Goal: Task Accomplishment & Management: Complete application form

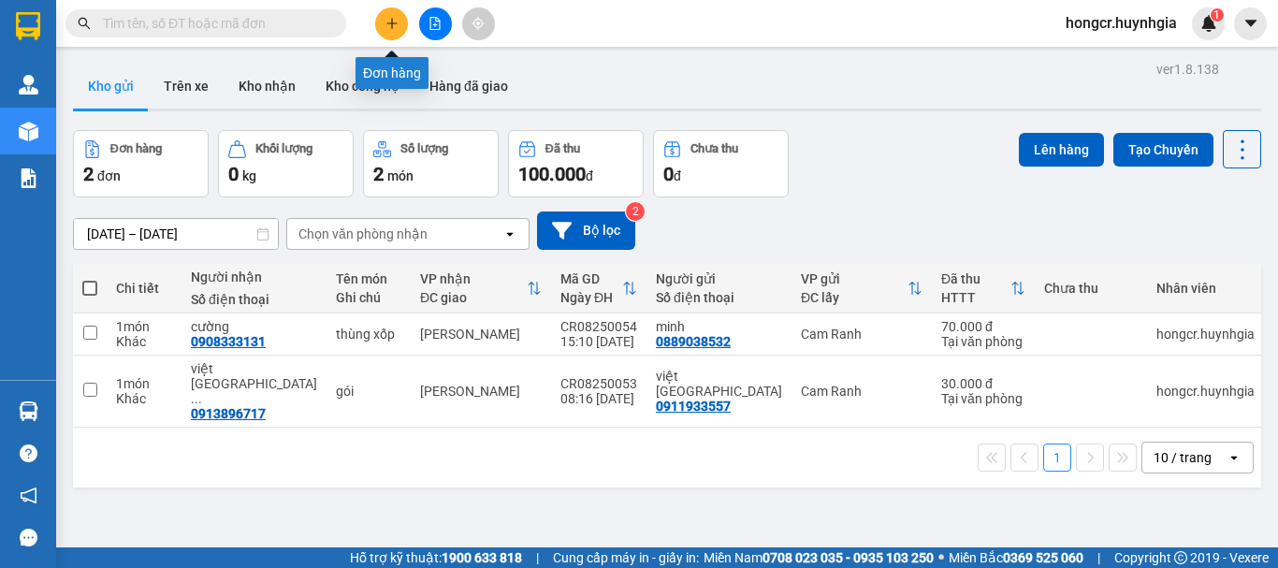
click at [386, 21] on icon "plus" at bounding box center [392, 23] width 13 height 13
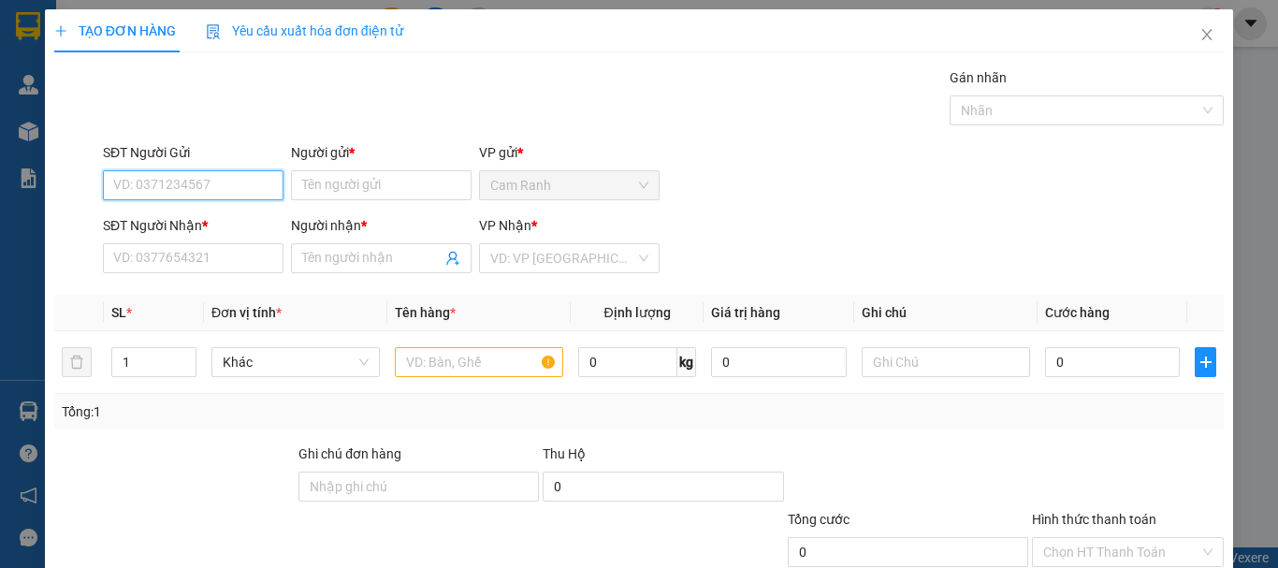
click at [255, 185] on input "SĐT Người Gửi" at bounding box center [193, 185] width 181 height 30
type input "0934199697"
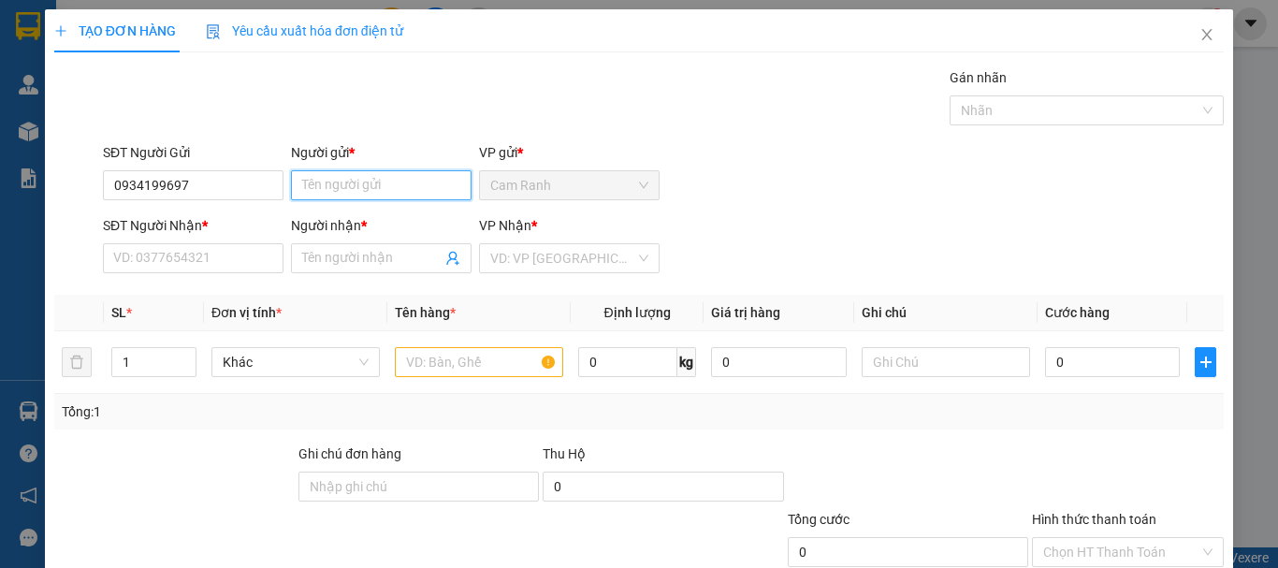
click at [325, 190] on input "Người gửi *" at bounding box center [381, 185] width 181 height 30
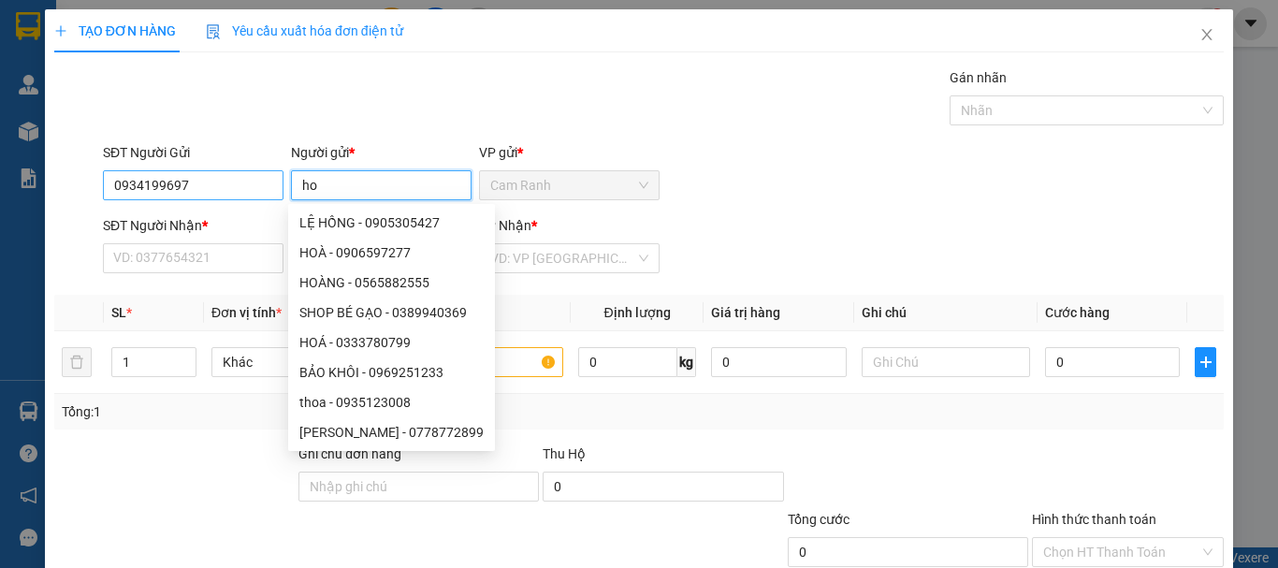
type input "ho"
click at [224, 170] on input "0934199697" at bounding box center [193, 185] width 181 height 30
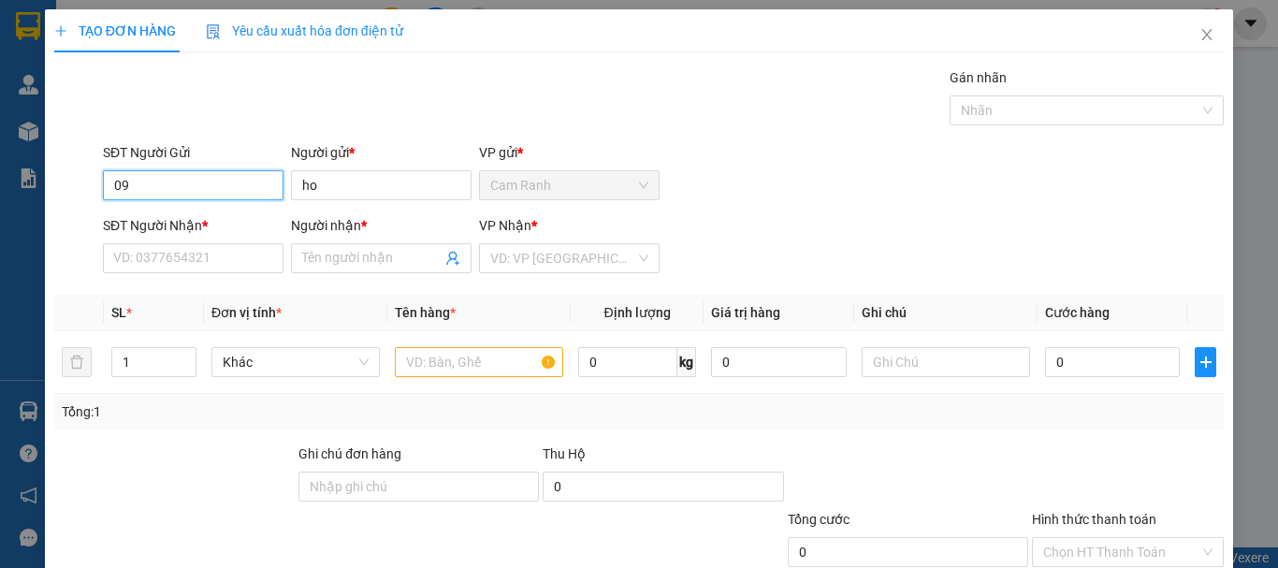
type input "0"
type input "0372151272"
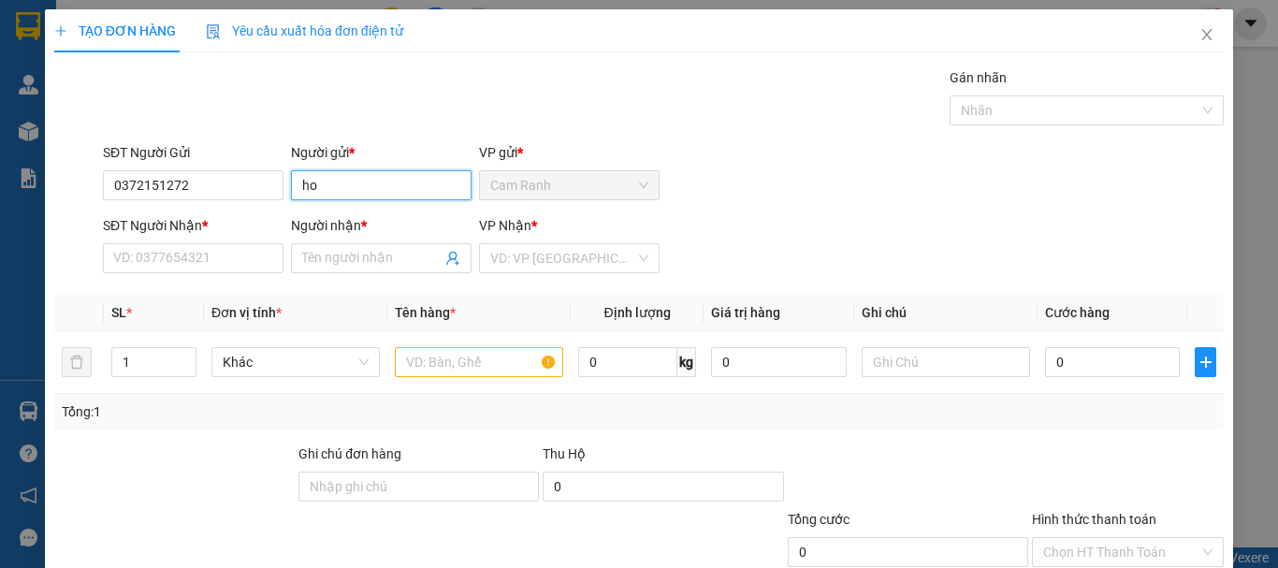
click at [336, 187] on input "ho" at bounding box center [381, 185] width 181 height 30
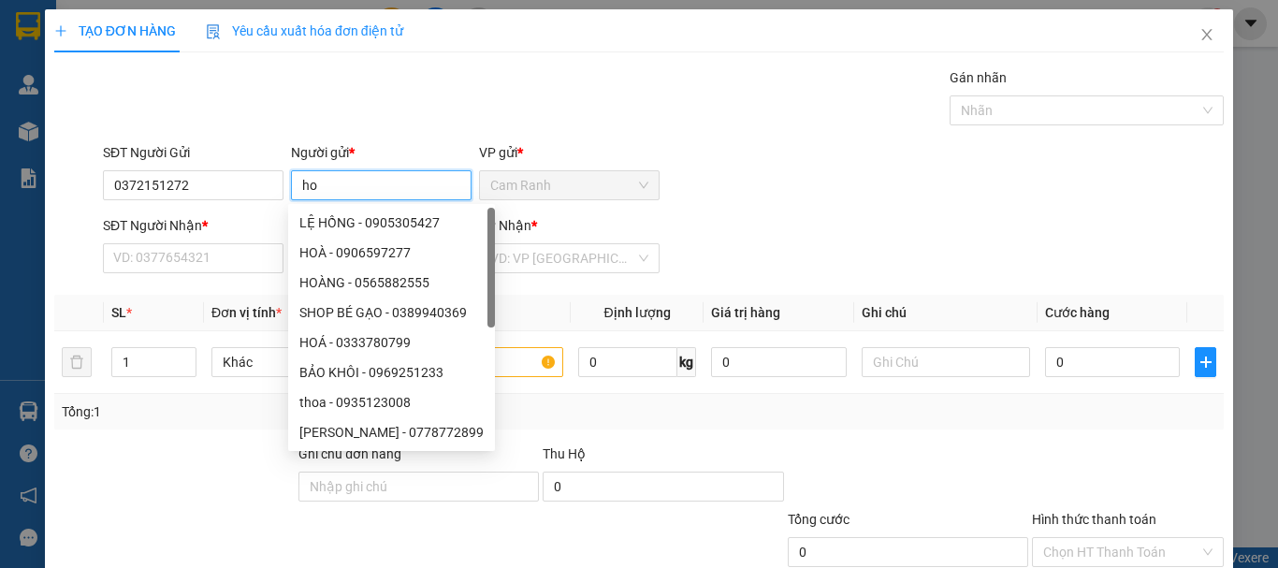
type input "h"
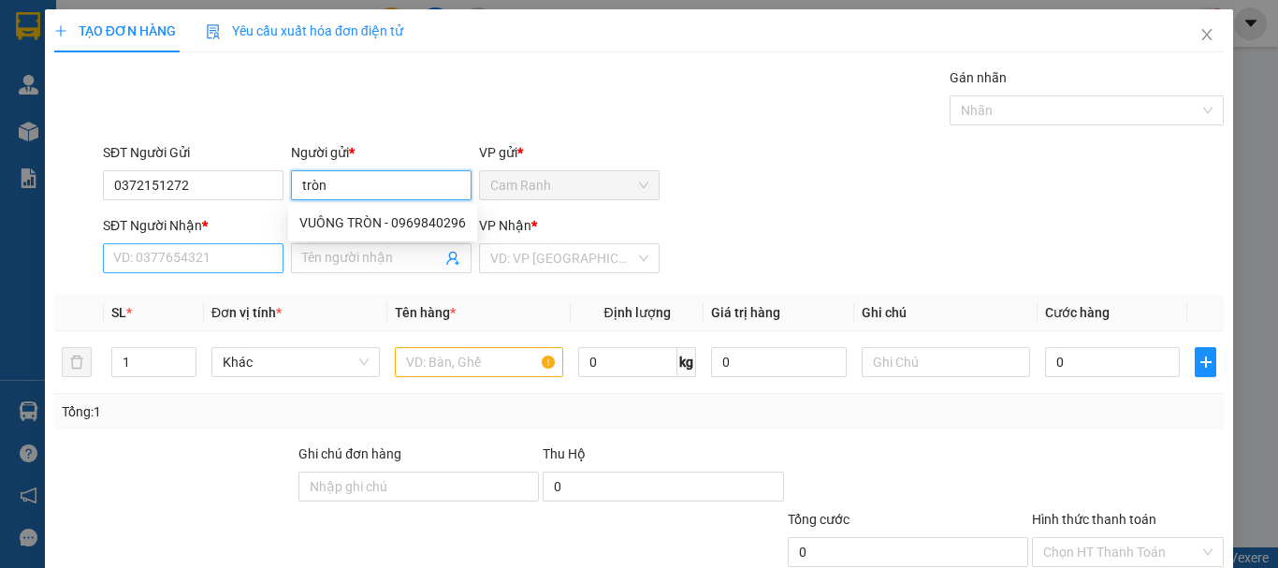
type input "tròn"
click at [199, 255] on input "SĐT Người Nhận *" at bounding box center [193, 258] width 181 height 30
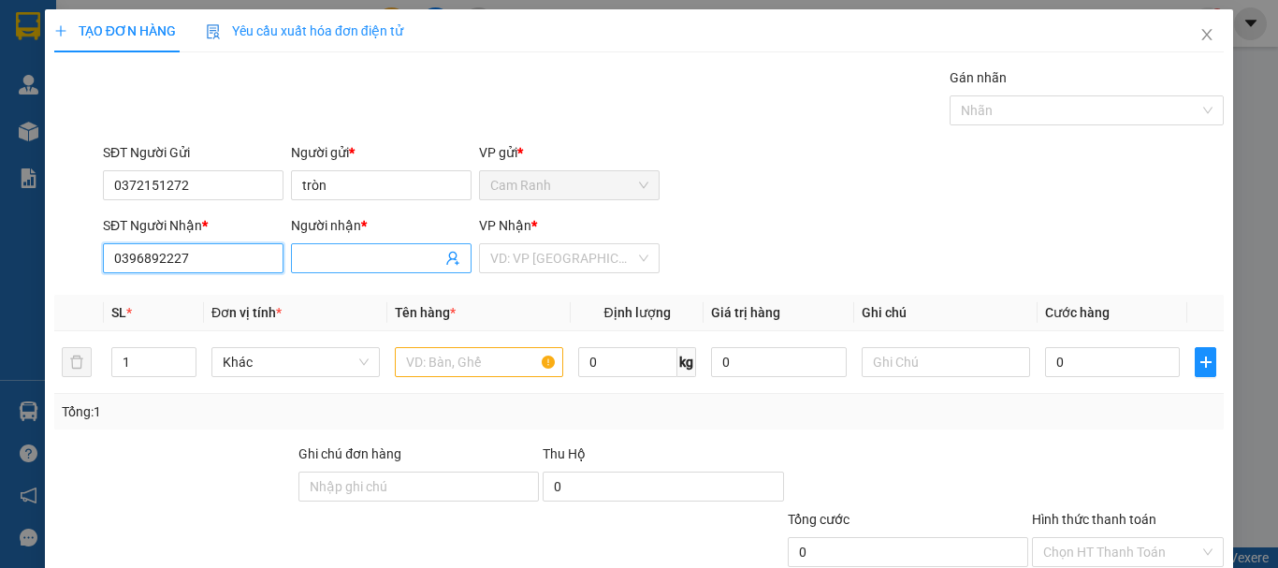
type input "0396892227"
click at [326, 266] on input "Người nhận *" at bounding box center [371, 258] width 139 height 21
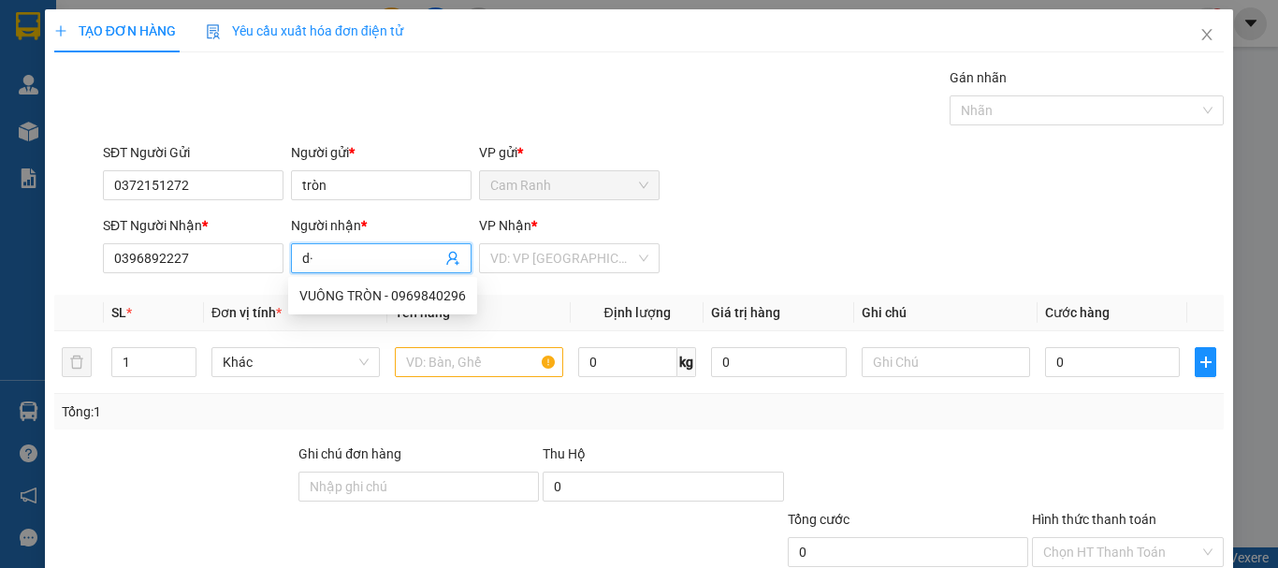
type input "d"
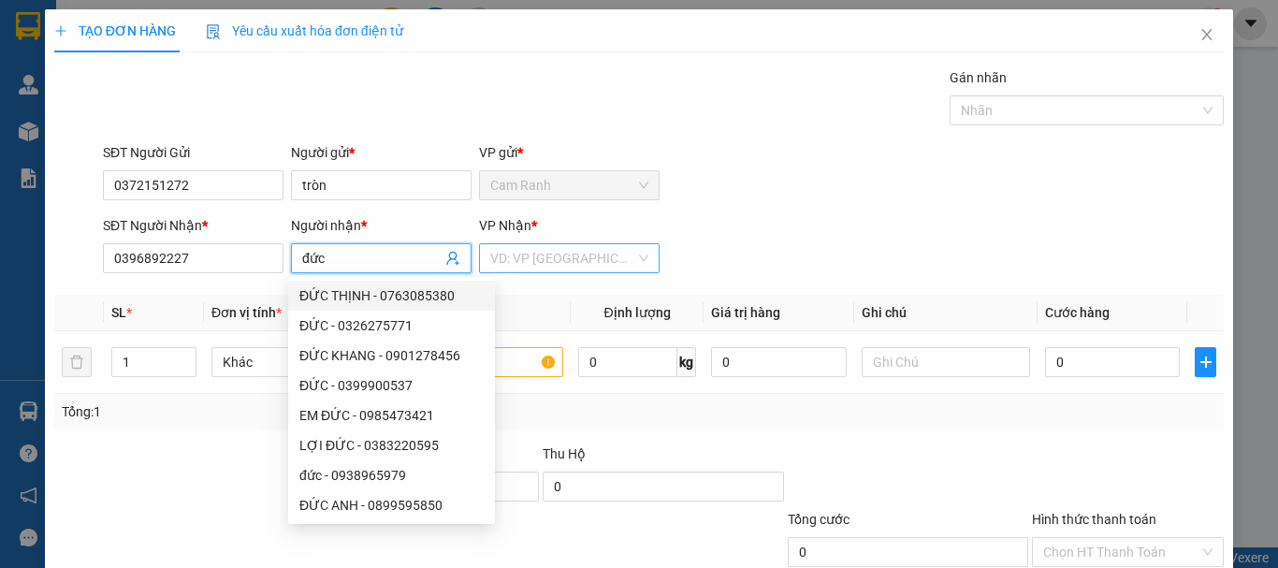
type input "đức"
click at [572, 256] on input "search" at bounding box center [562, 258] width 145 height 28
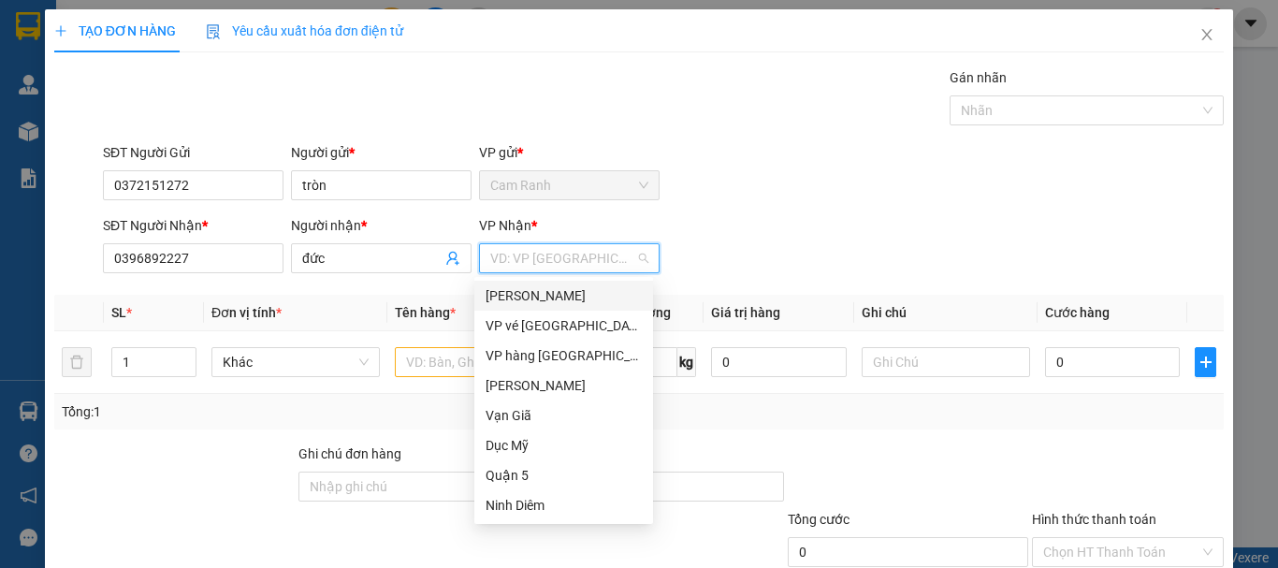
click at [586, 288] on div "[PERSON_NAME]" at bounding box center [564, 295] width 156 height 21
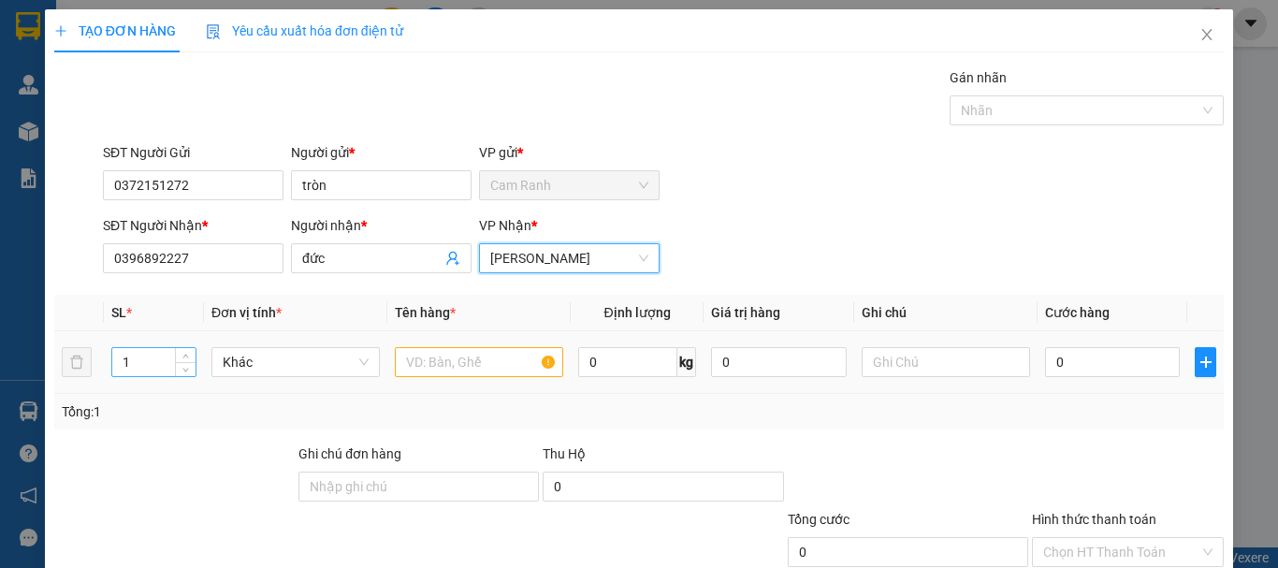
click at [147, 360] on input "1" at bounding box center [153, 362] width 83 height 28
type input "2"
click at [441, 369] on input "text" at bounding box center [479, 362] width 168 height 30
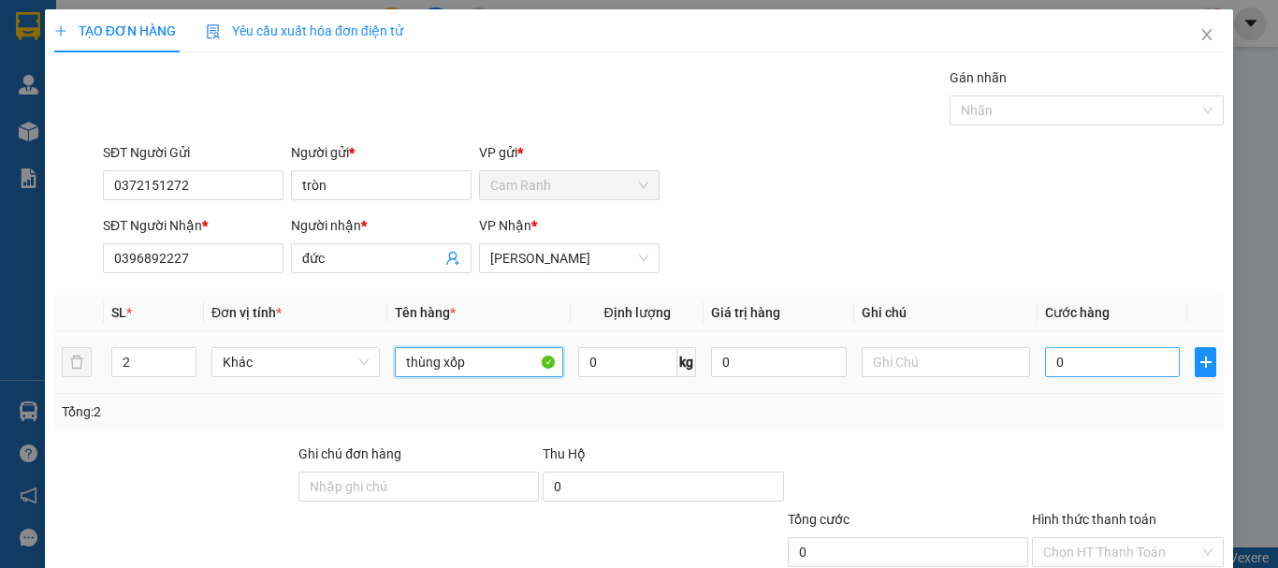
type input "thùng xốp"
click at [1077, 362] on input "0" at bounding box center [1112, 362] width 135 height 30
type input "6"
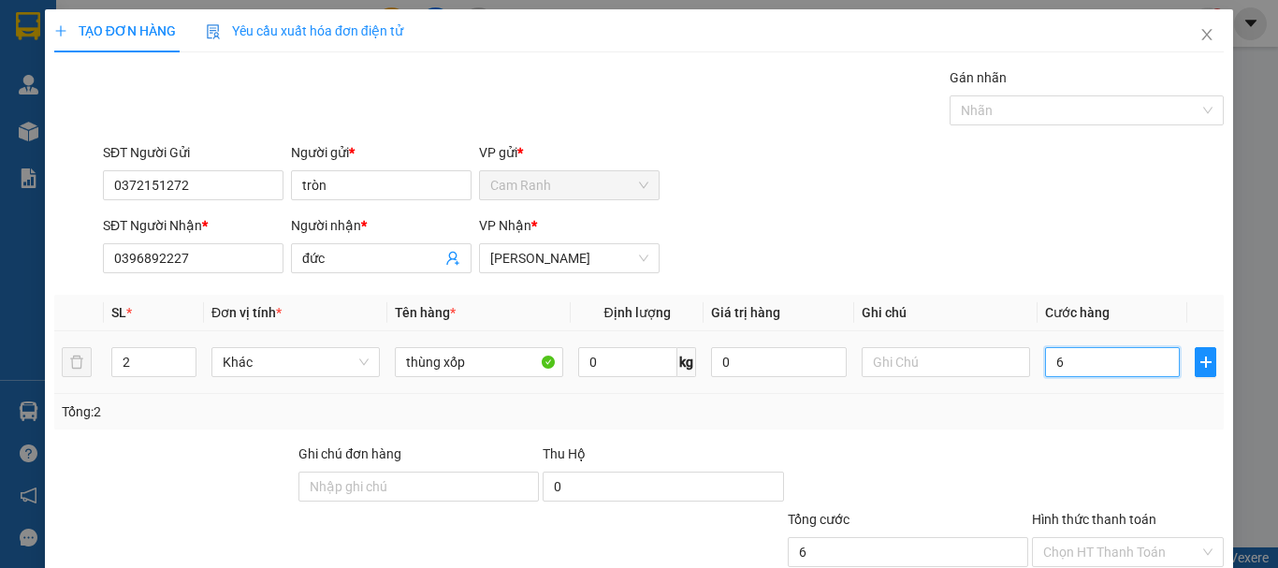
type input "60"
type input "600"
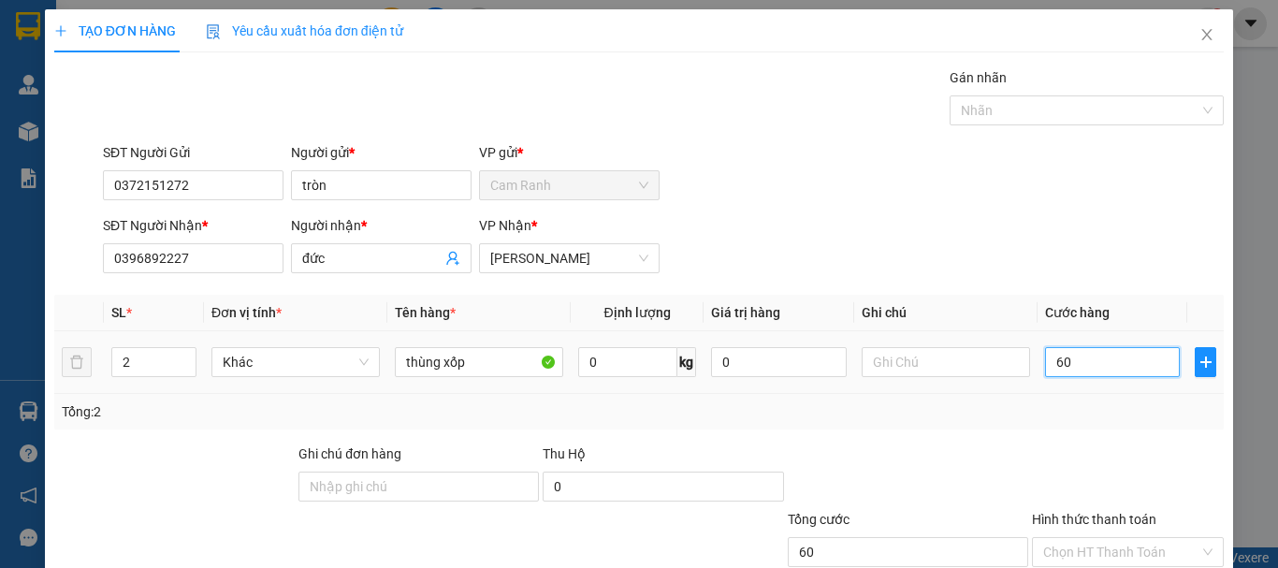
type input "600"
type input "6.000"
type input "60.000"
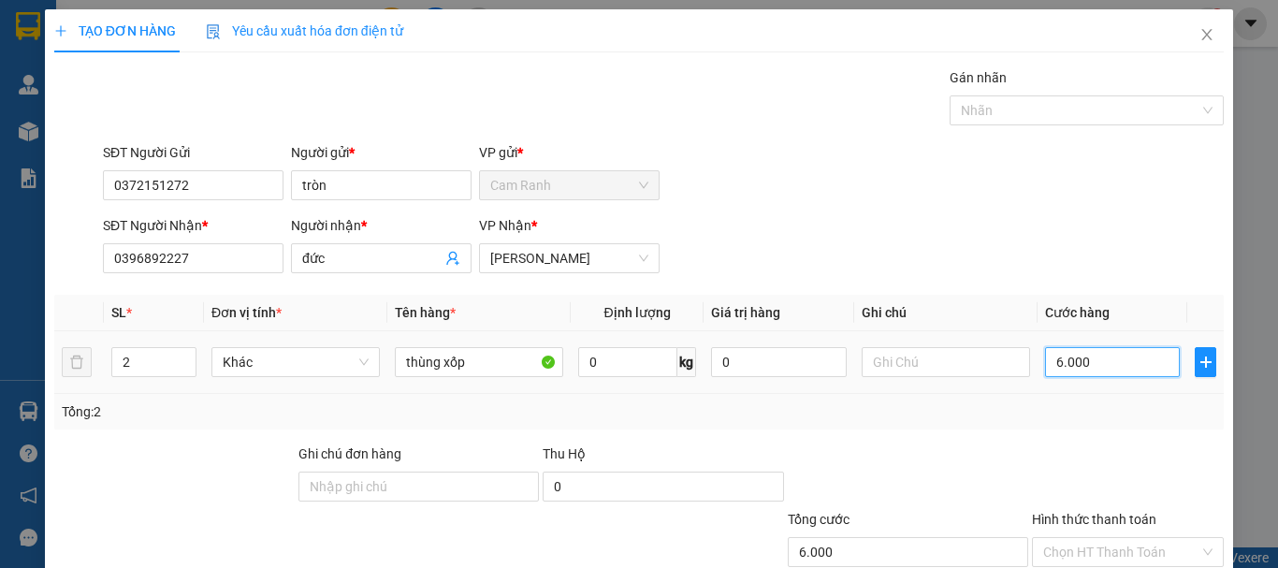
type input "60.000"
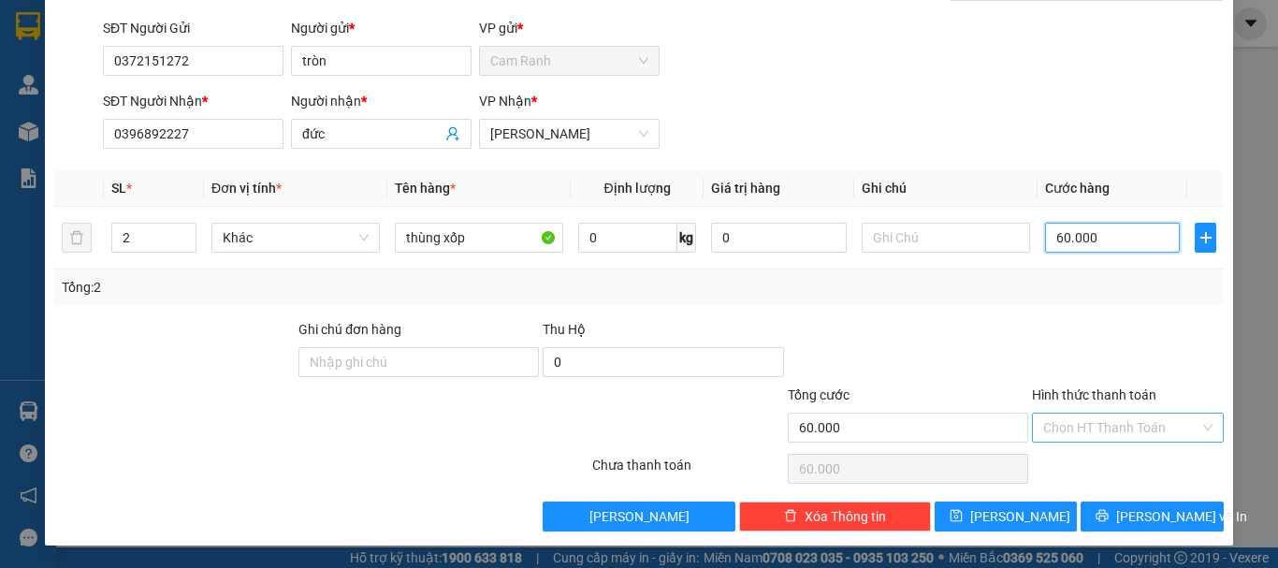
type input "60.000"
click at [1116, 424] on input "Hình thức thanh toán" at bounding box center [1121, 428] width 156 height 28
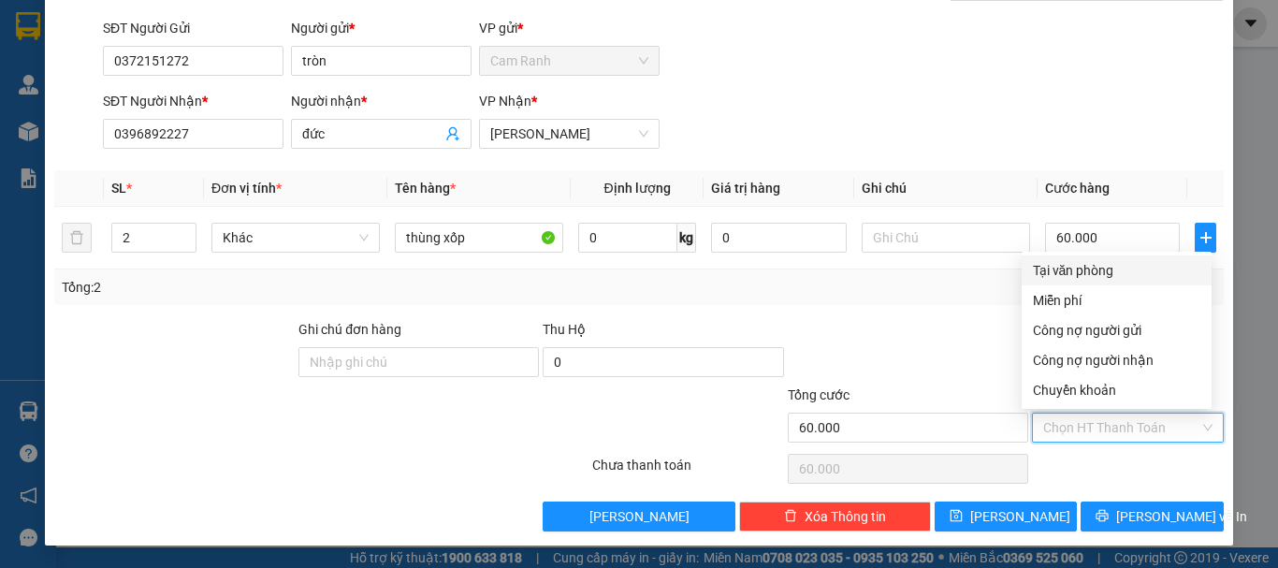
click at [1093, 266] on div "Tại văn phòng" at bounding box center [1117, 270] width 168 height 21
type input "0"
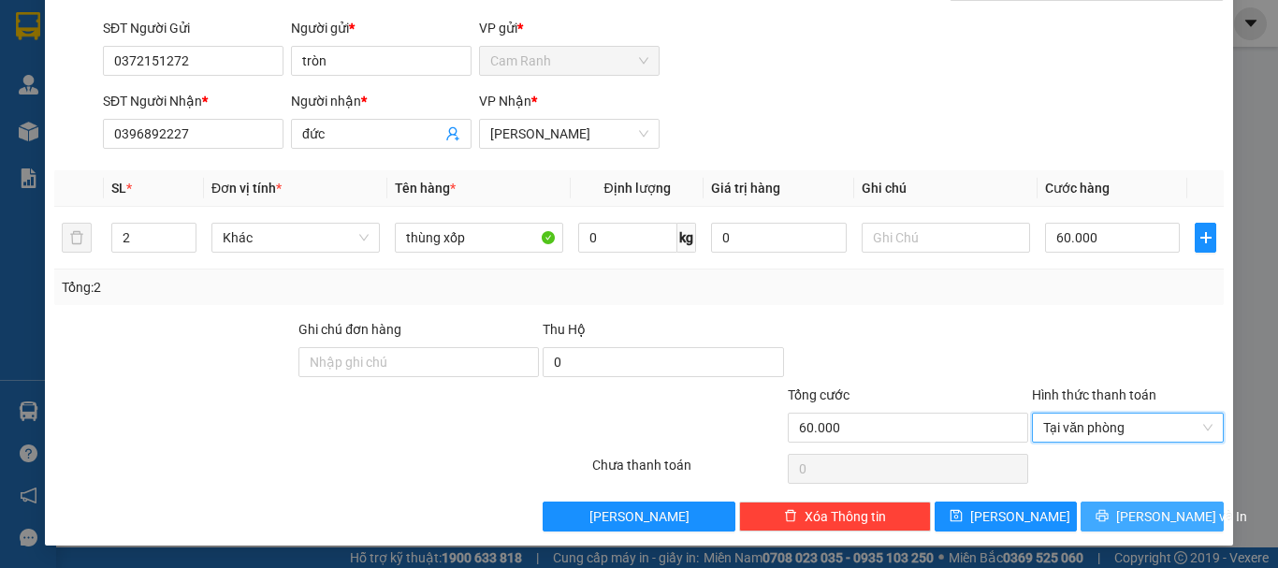
click at [1129, 516] on span "[PERSON_NAME] và In" at bounding box center [1181, 516] width 131 height 21
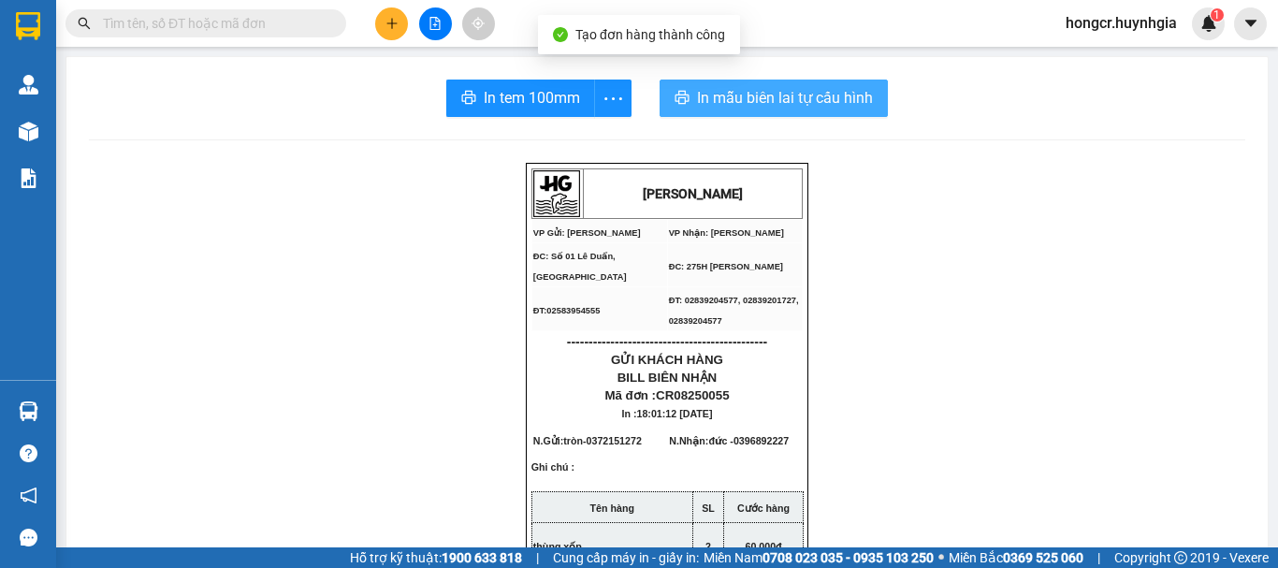
click at [791, 96] on span "In mẫu biên lai tự cấu hình" at bounding box center [785, 97] width 176 height 23
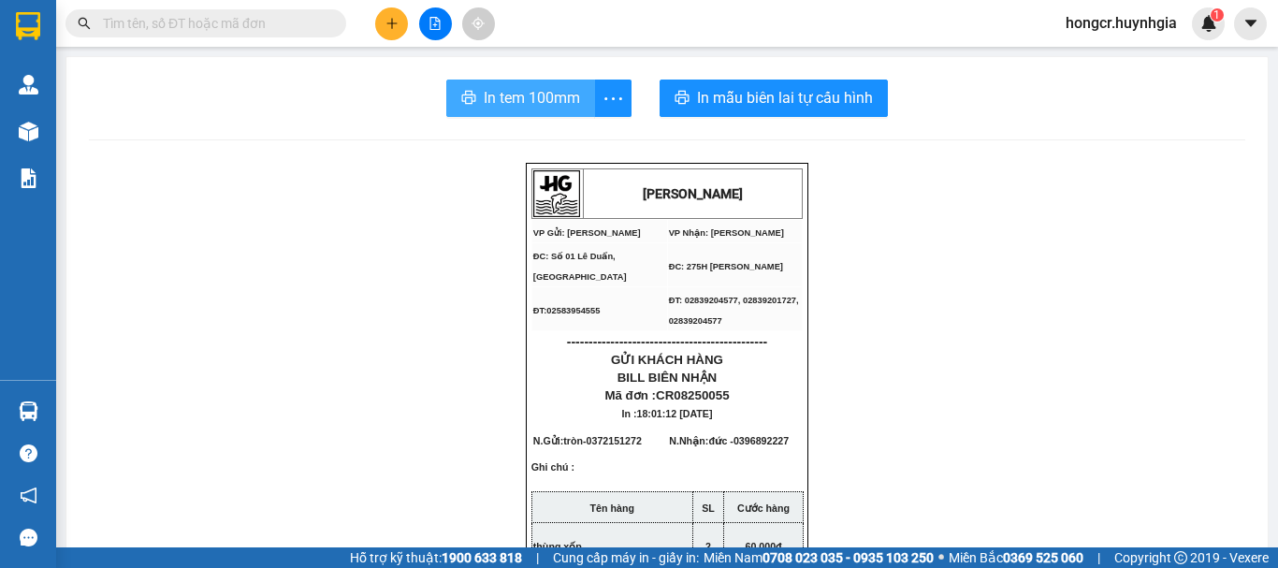
click at [532, 93] on span "In tem 100mm" at bounding box center [532, 97] width 96 height 23
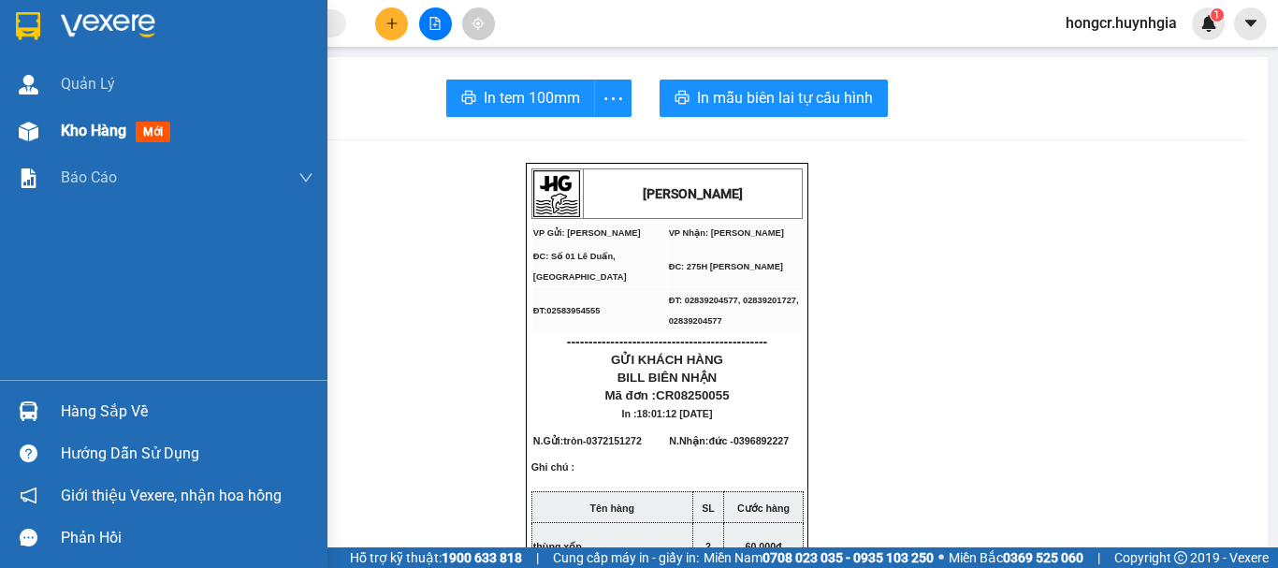
click at [95, 126] on span "Kho hàng" at bounding box center [94, 131] width 66 height 18
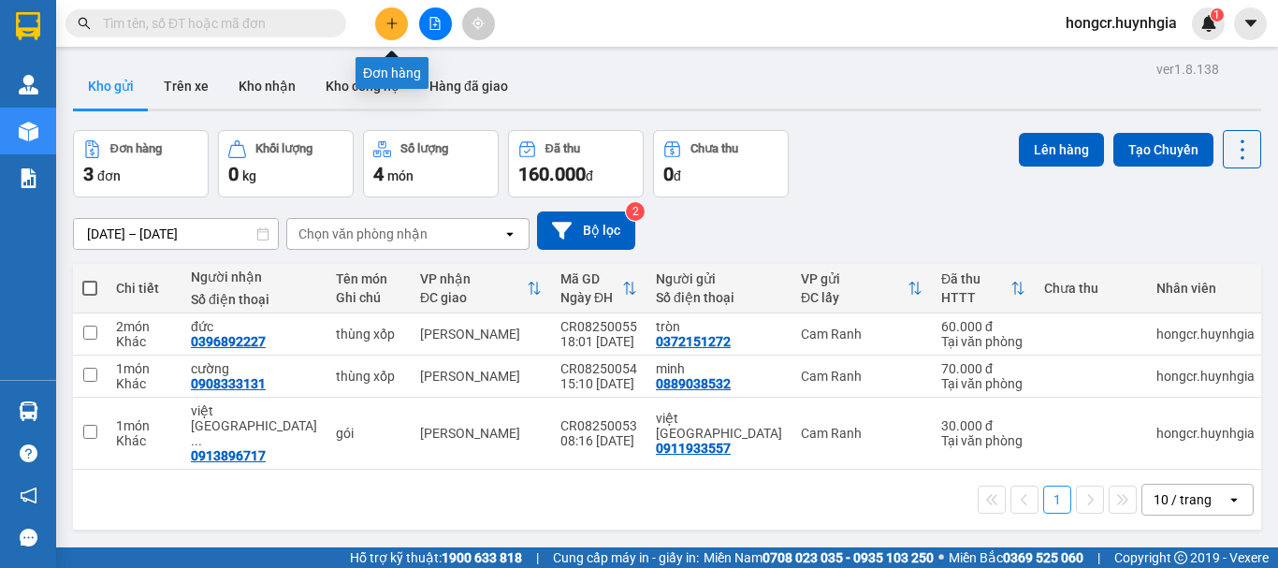
click at [390, 21] on icon "plus" at bounding box center [392, 23] width 13 height 13
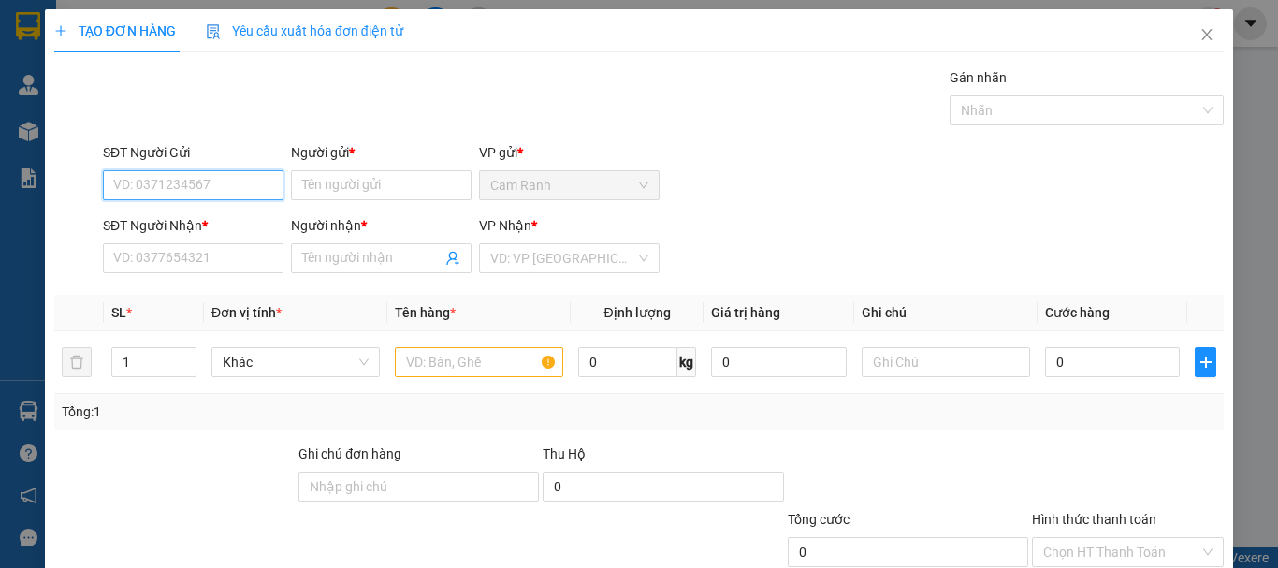
click at [184, 182] on input "SĐT Người Gửi" at bounding box center [193, 185] width 181 height 30
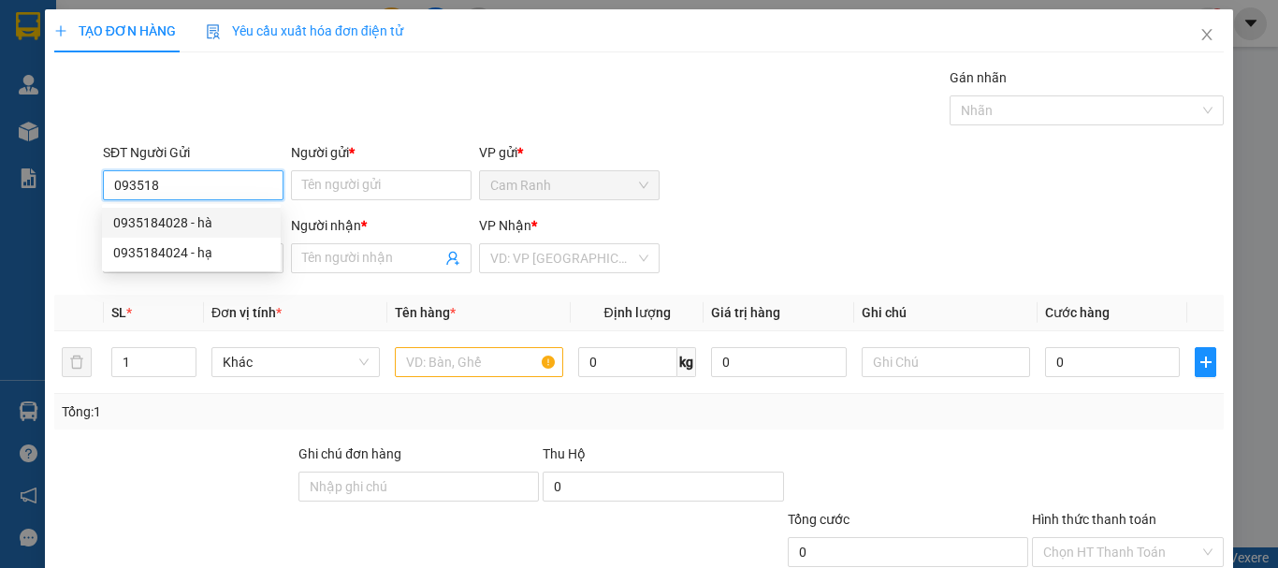
click at [175, 226] on div "0935184028 - hà" at bounding box center [191, 222] width 156 height 21
type input "0935184028"
type input "hà"
type input "0949392139"
type input "hồng"
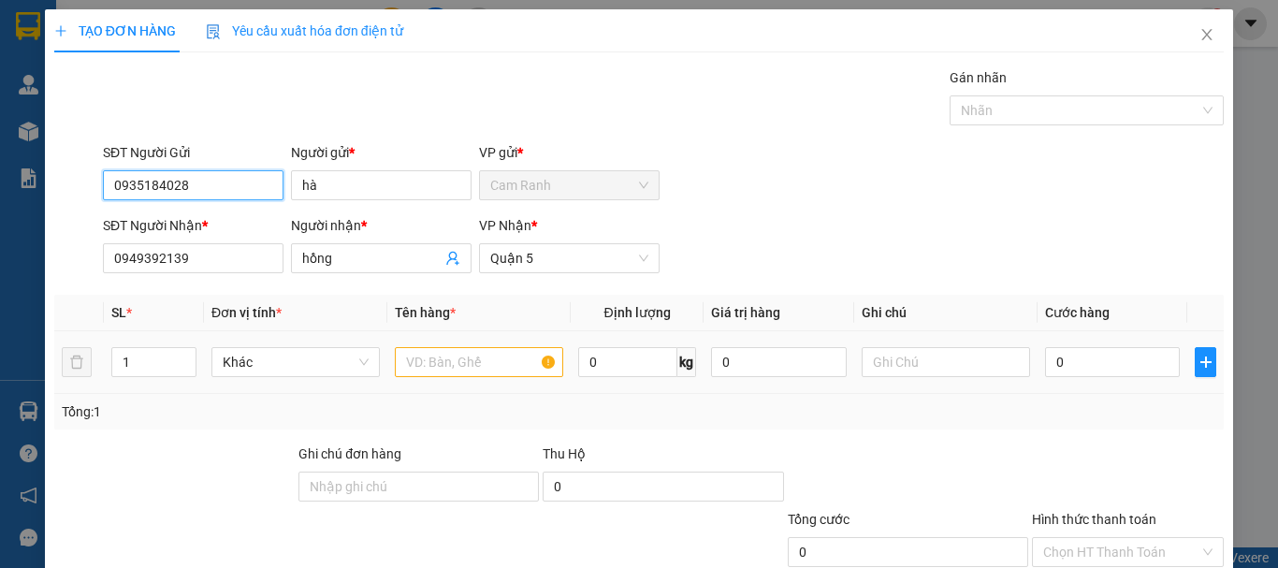
type input "0935184028"
click at [442, 360] on input "text" at bounding box center [479, 362] width 168 height 30
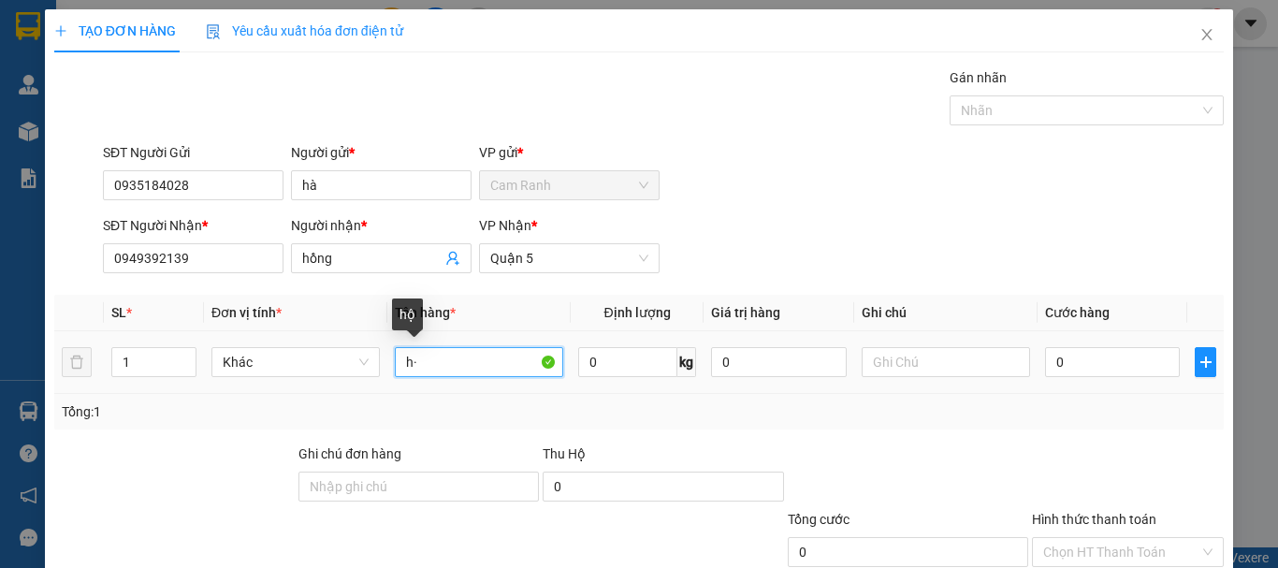
type input "h"
type input "thùng nhỏ"
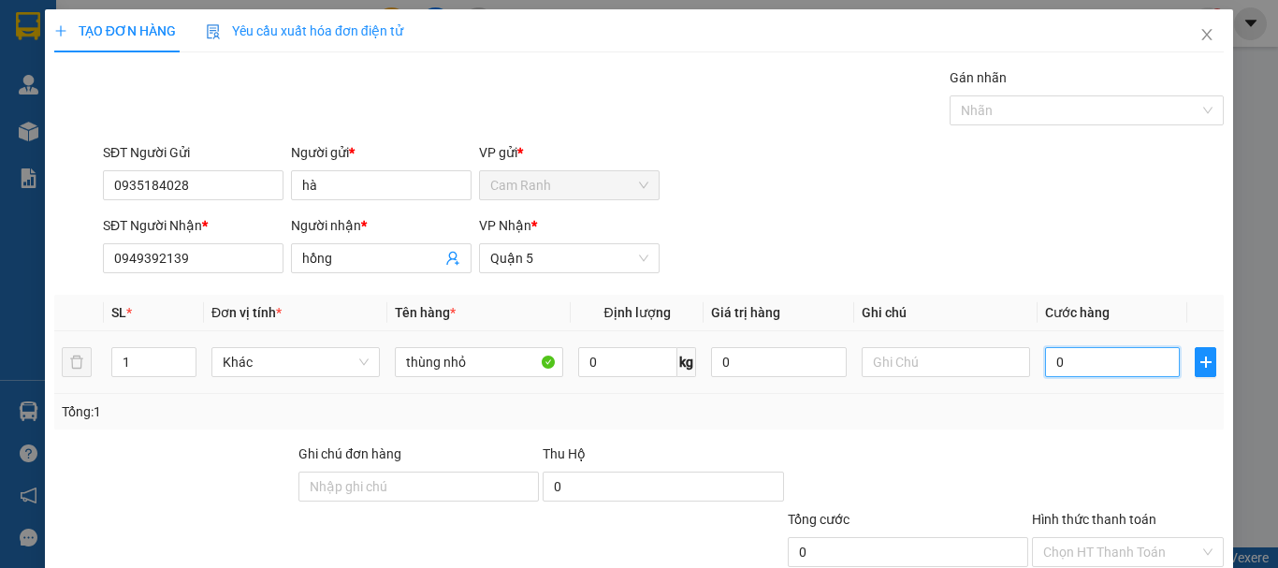
click at [1056, 353] on input "0" at bounding box center [1112, 362] width 135 height 30
type input "3"
type input "30"
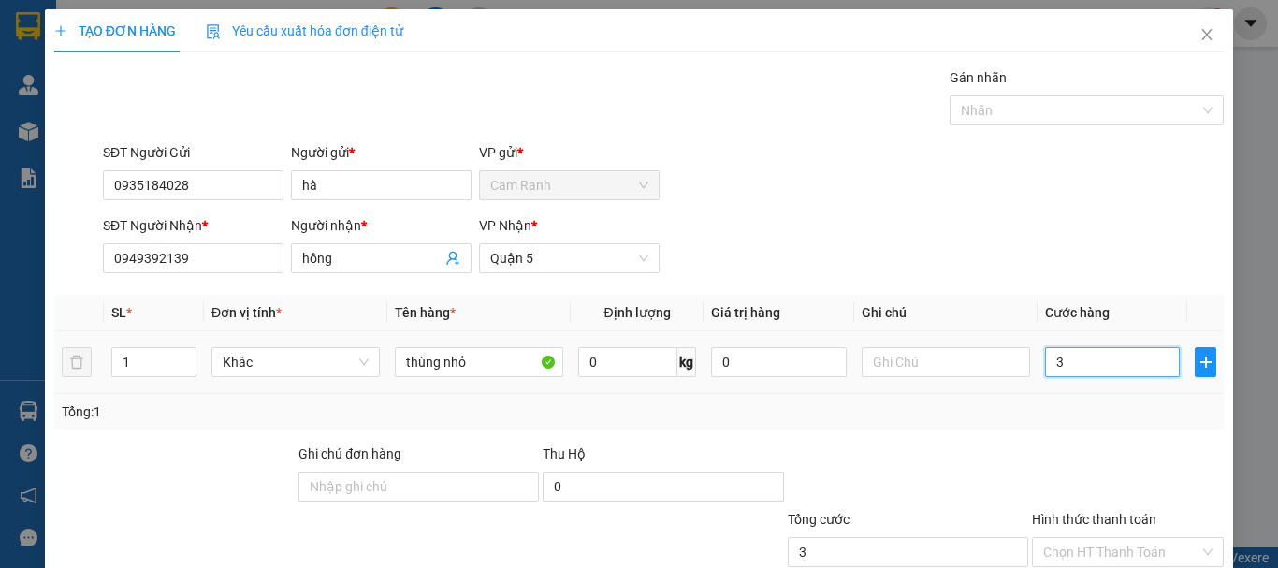
type input "30"
type input "300"
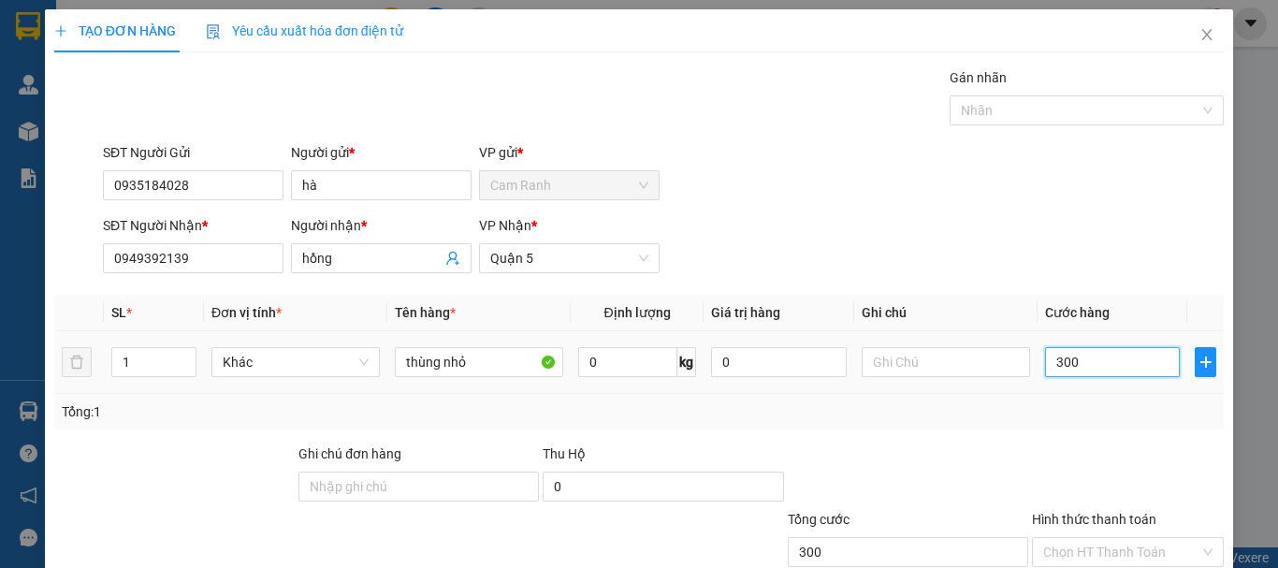
type input "3.000"
type input "30.000"
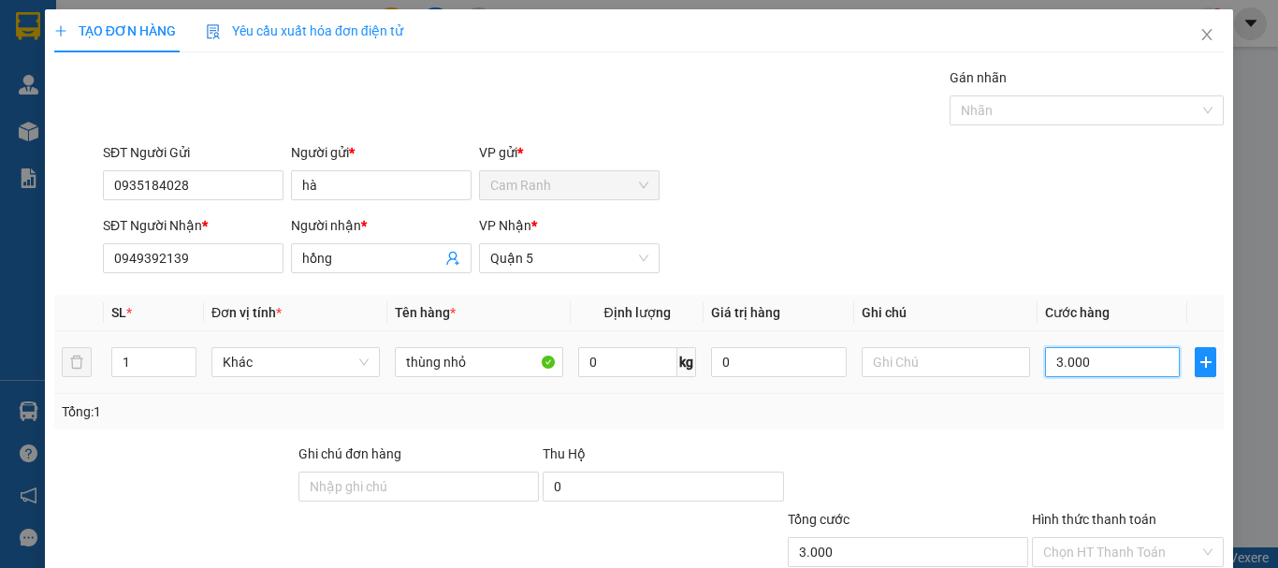
type input "30.000"
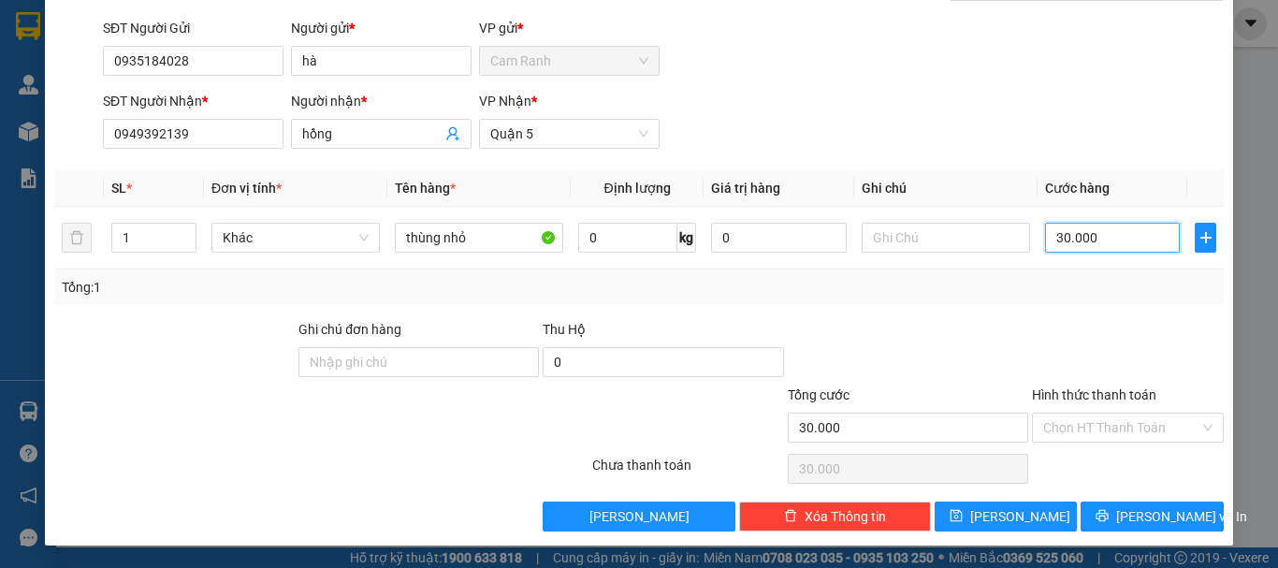
type input "30.000"
click at [1134, 518] on span "[PERSON_NAME] và In" at bounding box center [1181, 516] width 131 height 21
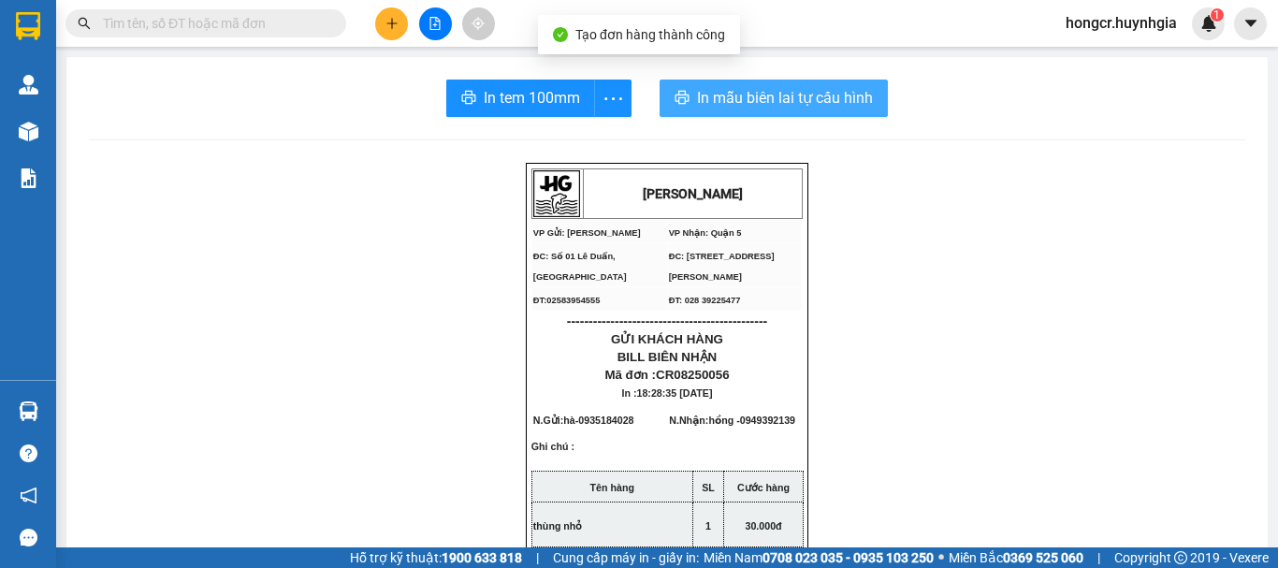
click at [766, 97] on span "In mẫu biên lai tự cấu hình" at bounding box center [785, 97] width 176 height 23
click at [722, 89] on span "In mẫu biên lai tự cấu hình" at bounding box center [785, 97] width 176 height 23
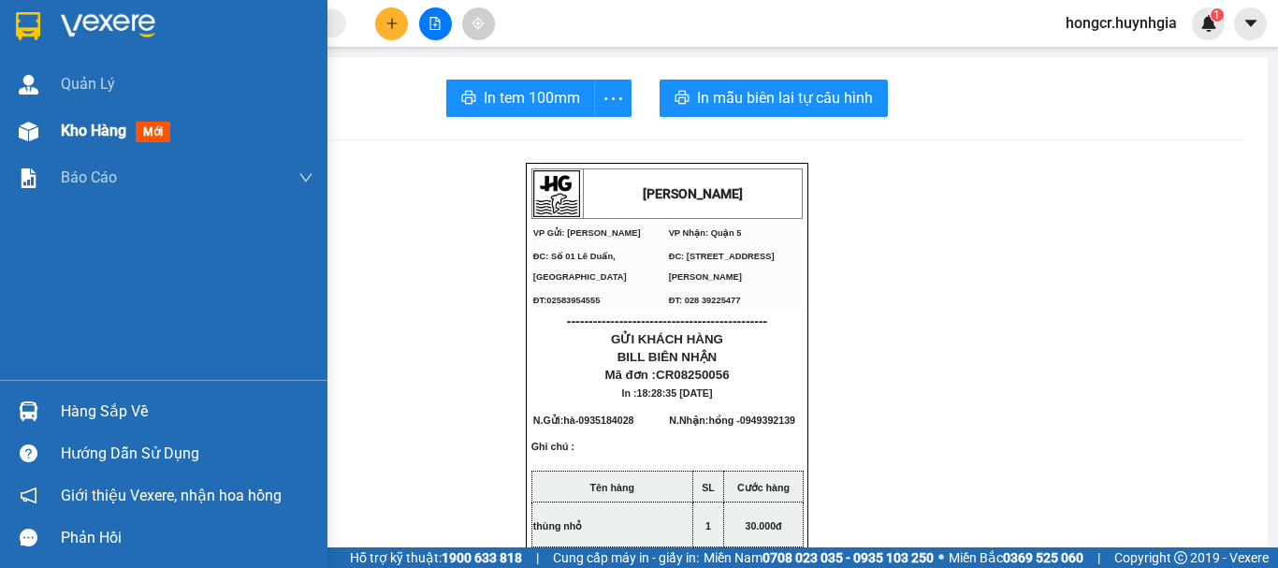
click at [80, 132] on span "Kho hàng" at bounding box center [94, 131] width 66 height 18
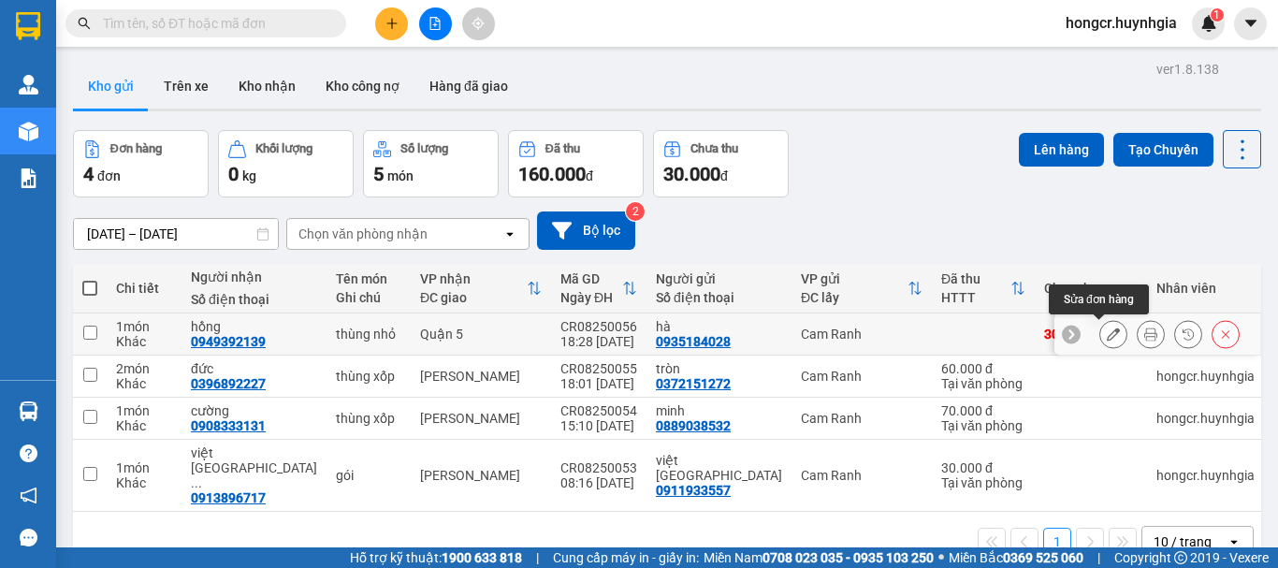
click at [1107, 332] on icon at bounding box center [1113, 334] width 13 height 13
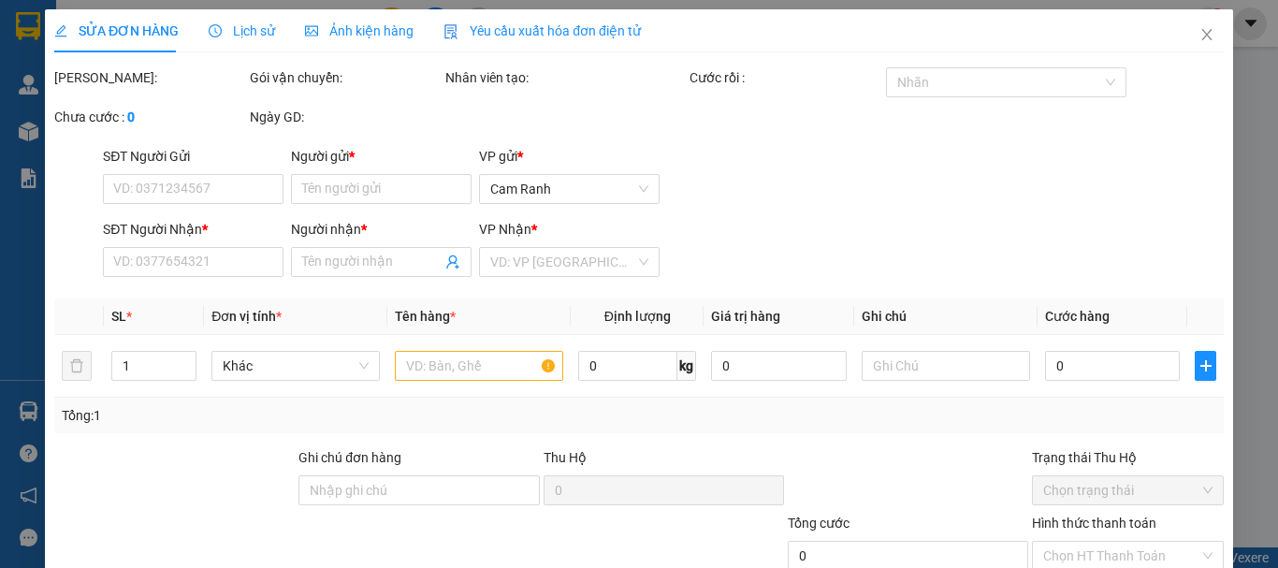
type input "0935184028"
type input "hà"
type input "0949392139"
type input "hồng"
type input "30.000"
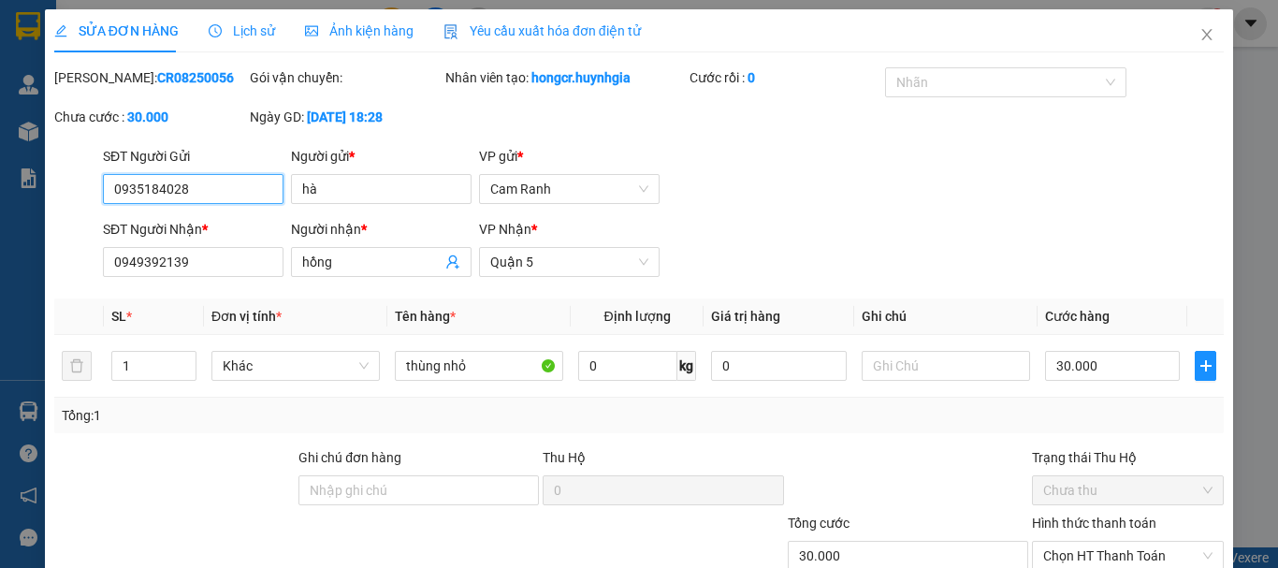
scroll to position [94, 0]
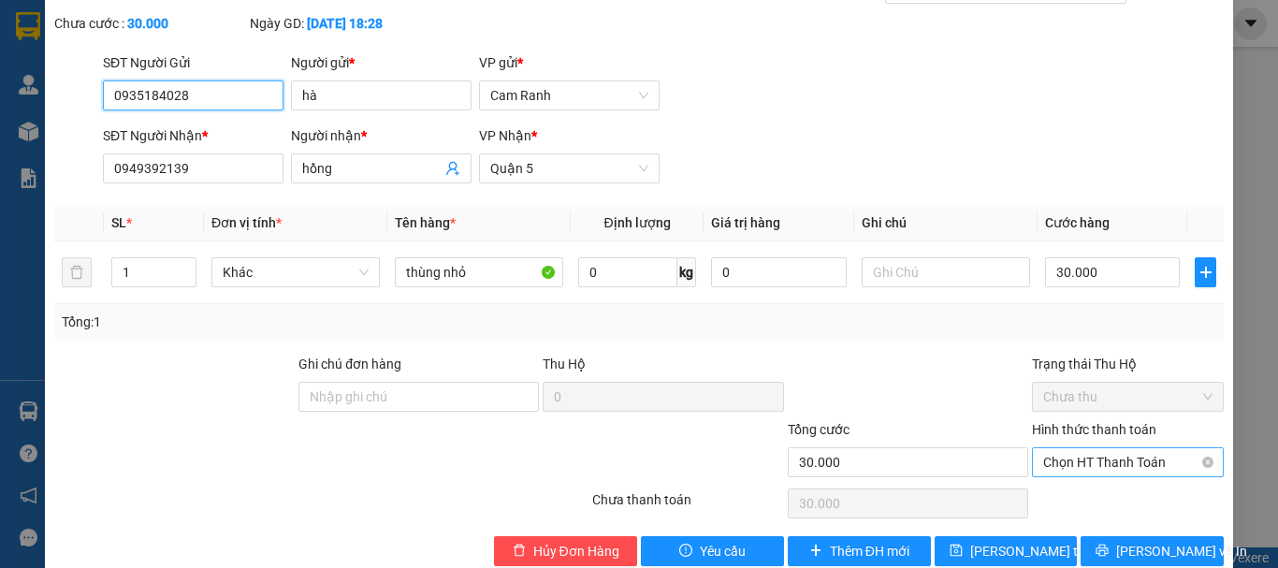
click at [1090, 454] on span "Chọn HT Thanh Toán" at bounding box center [1127, 462] width 169 height 28
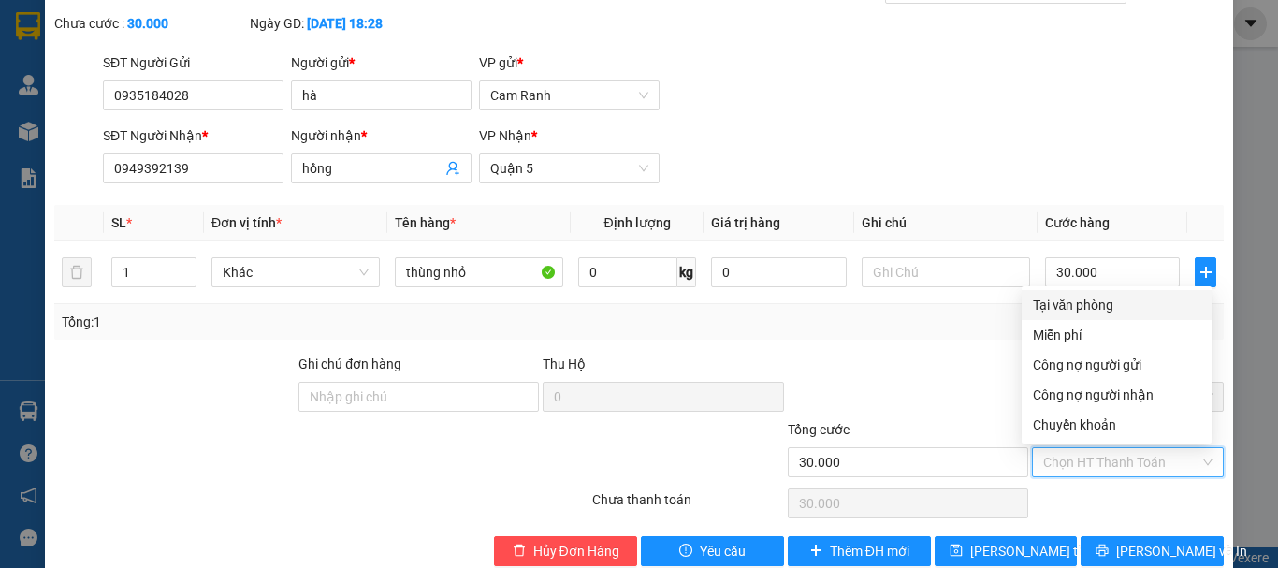
click at [1058, 301] on div "Tại văn phòng" at bounding box center [1117, 305] width 168 height 21
type input "0"
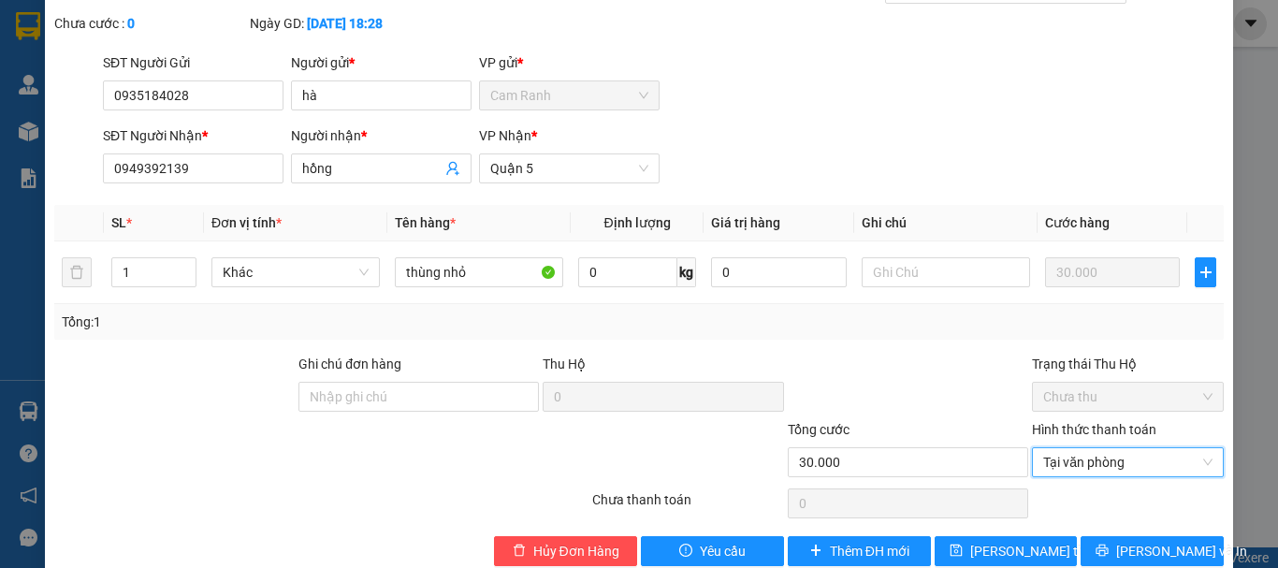
scroll to position [128, 0]
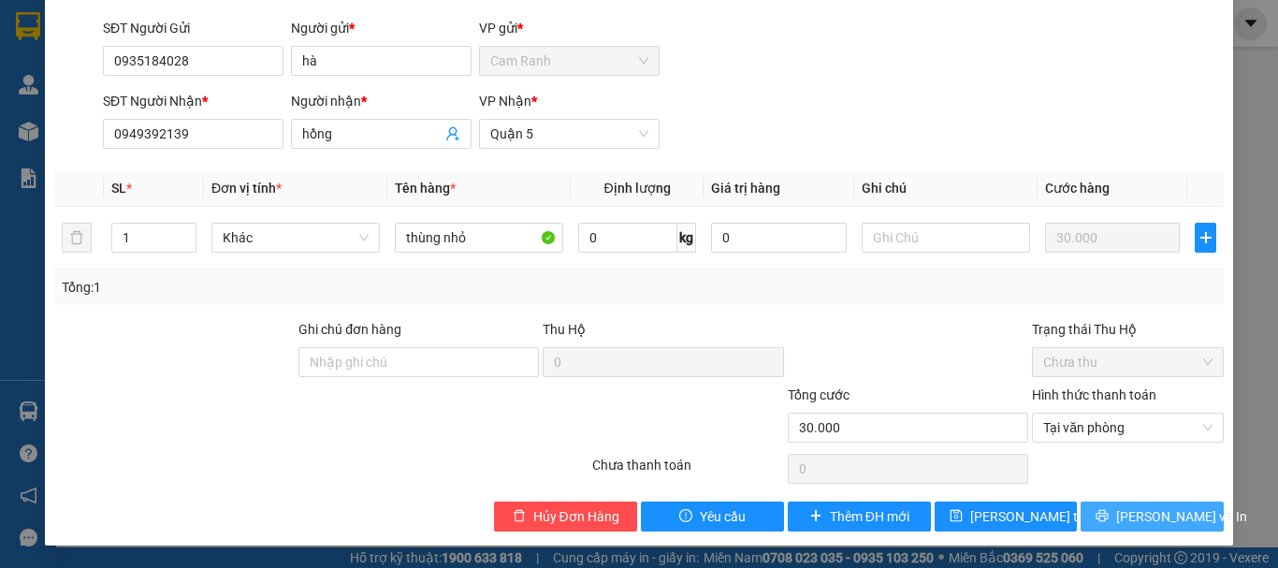
click at [1109, 522] on icon "printer" at bounding box center [1102, 515] width 13 height 13
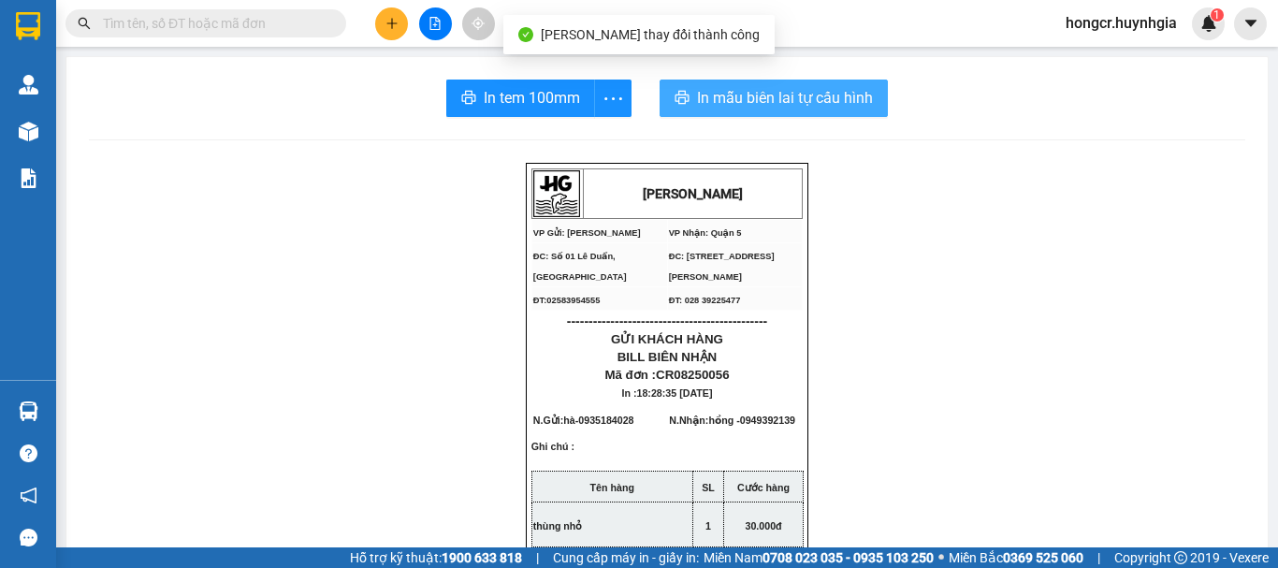
click at [731, 99] on span "In mẫu biên lai tự cấu hình" at bounding box center [785, 97] width 176 height 23
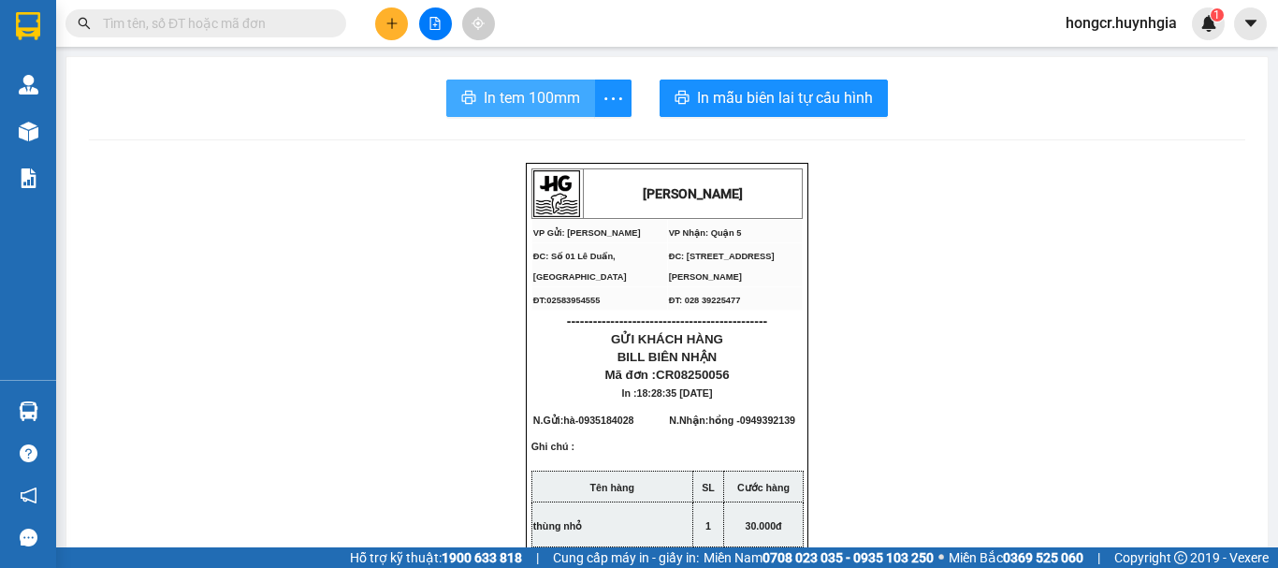
click at [499, 98] on span "In tem 100mm" at bounding box center [532, 97] width 96 height 23
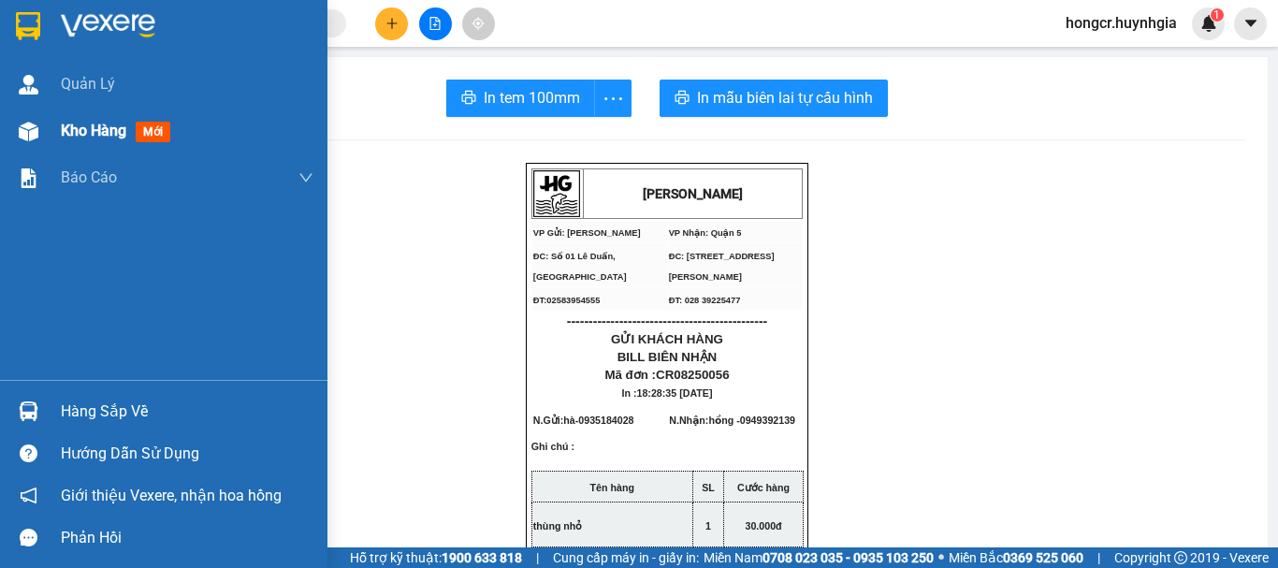
click at [81, 134] on span "Kho hàng" at bounding box center [94, 131] width 66 height 18
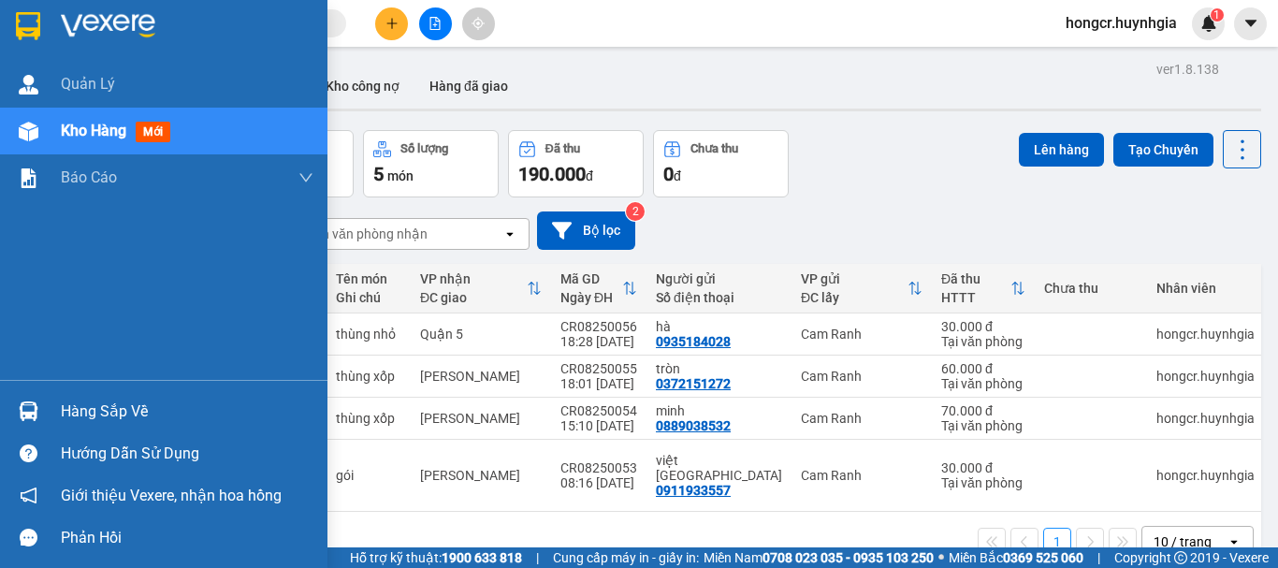
click at [99, 132] on span "Kho hàng" at bounding box center [94, 131] width 66 height 18
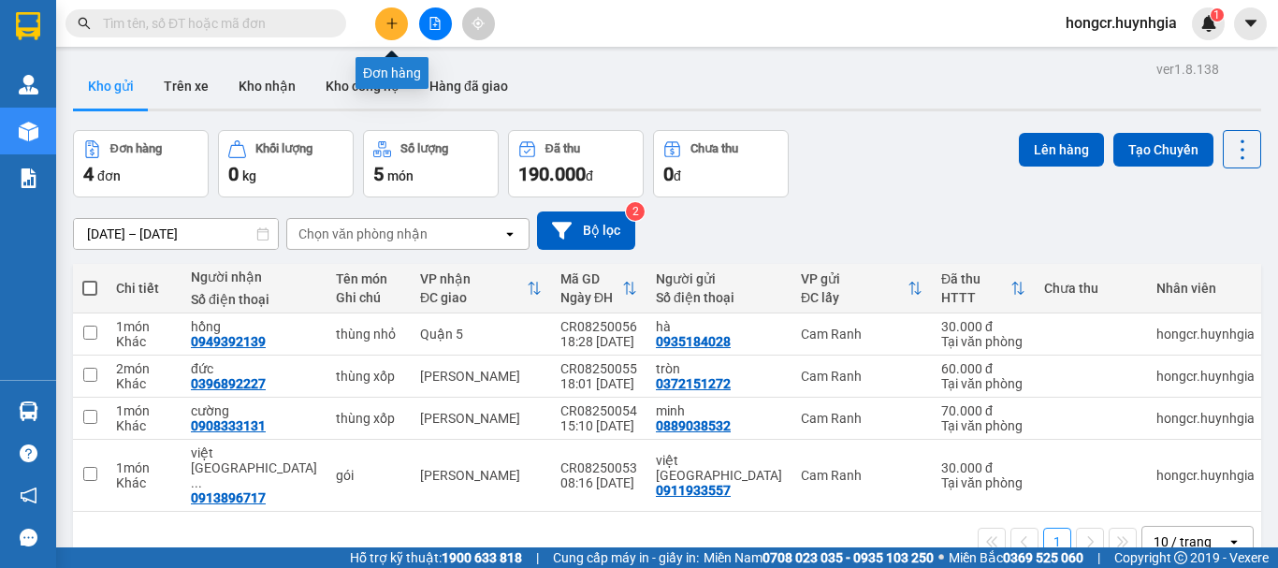
click at [393, 16] on button at bounding box center [391, 23] width 33 height 33
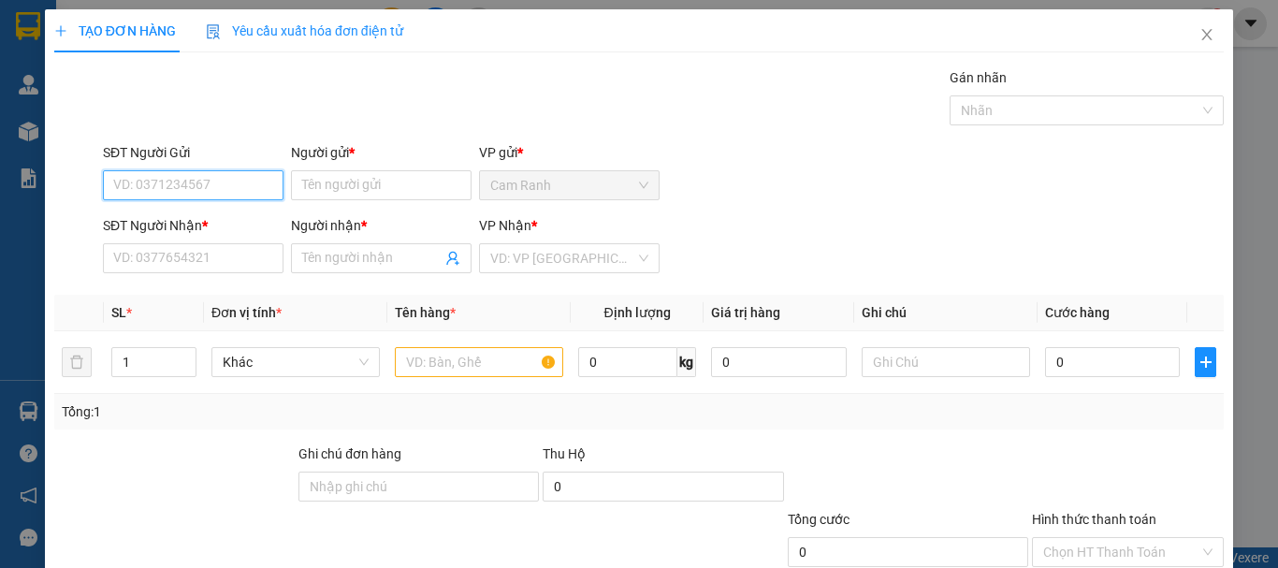
click at [240, 195] on input "SĐT Người Gửi" at bounding box center [193, 185] width 181 height 30
type input "0"
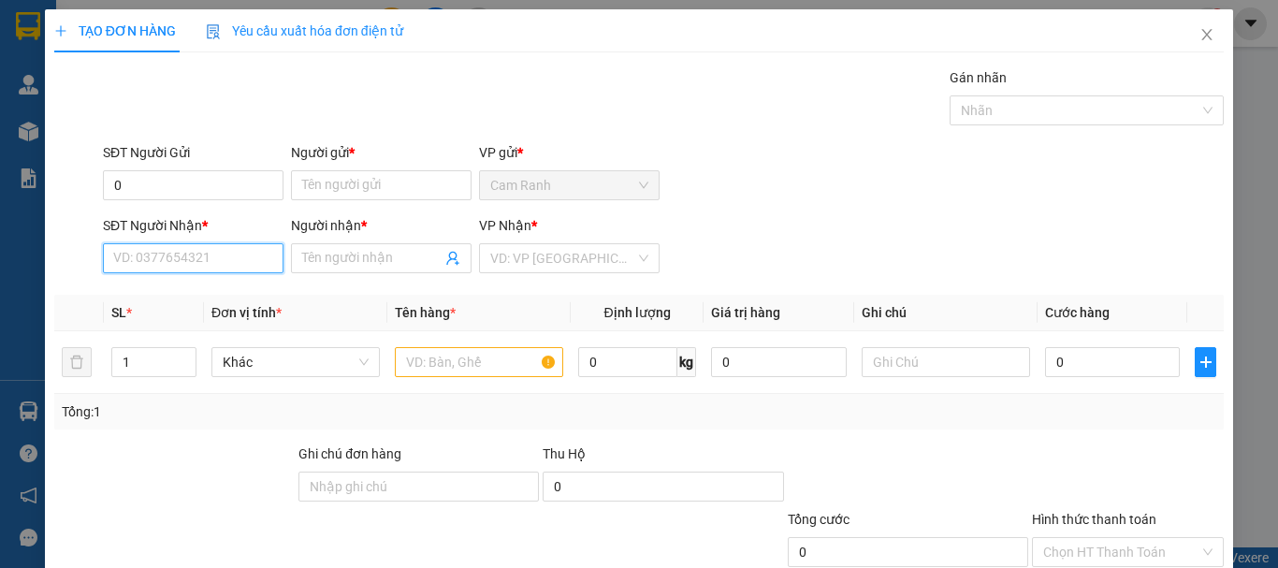
click at [216, 255] on input "SĐT Người Nhận *" at bounding box center [193, 258] width 181 height 30
type input "0935950508"
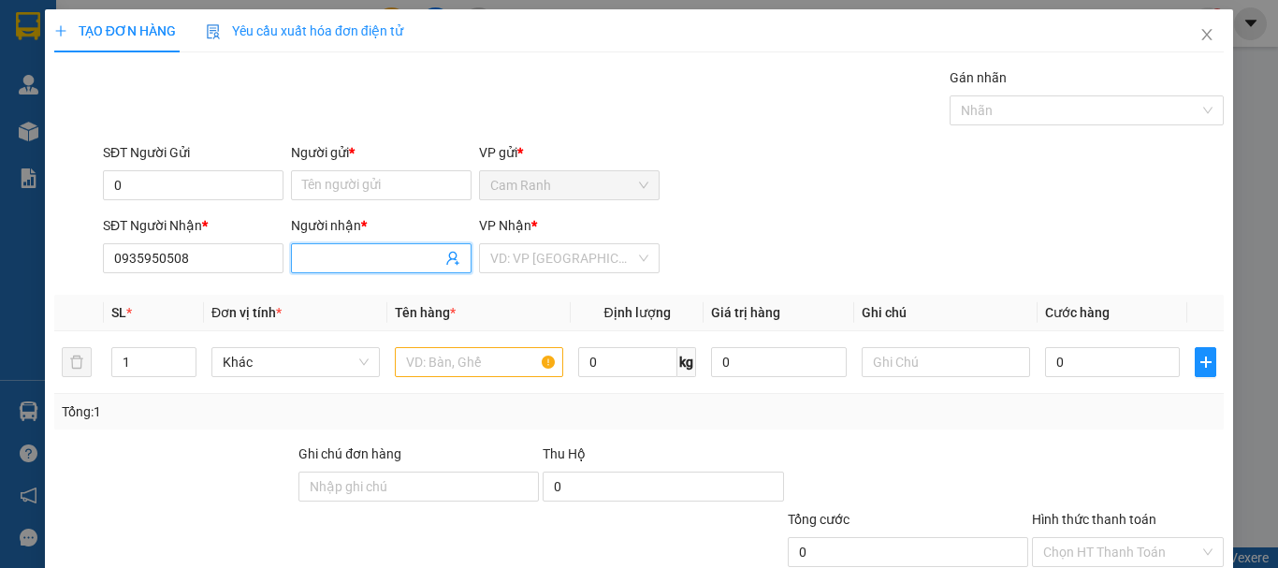
click at [384, 262] on input "Người nhận *" at bounding box center [371, 258] width 139 height 21
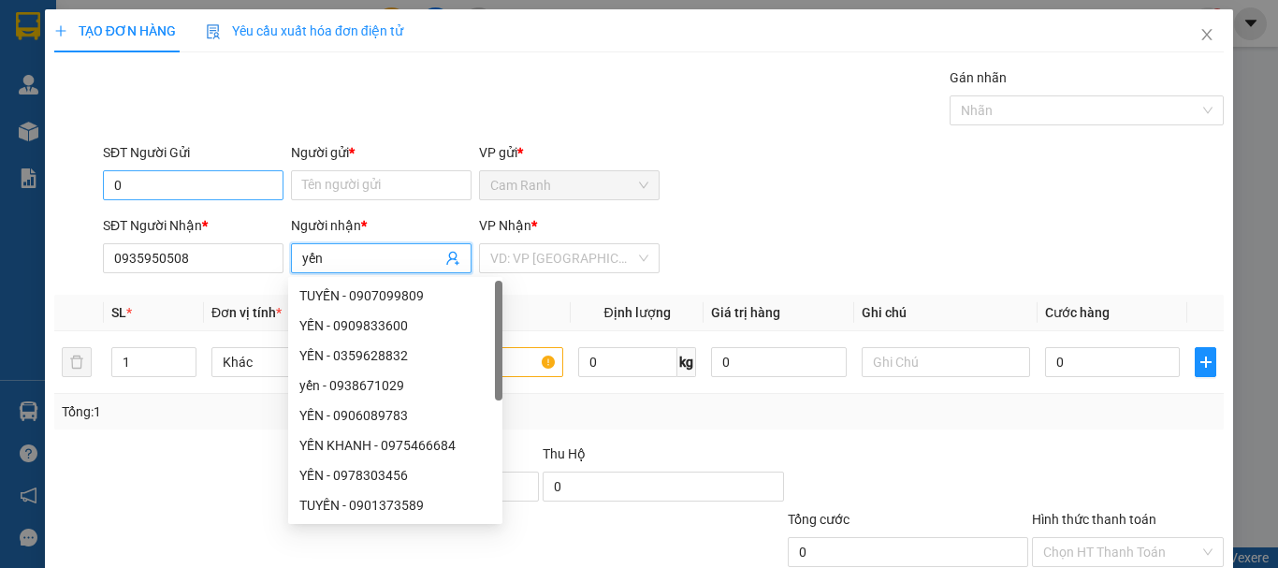
type input "yến"
click at [166, 184] on input "0" at bounding box center [193, 185] width 181 height 30
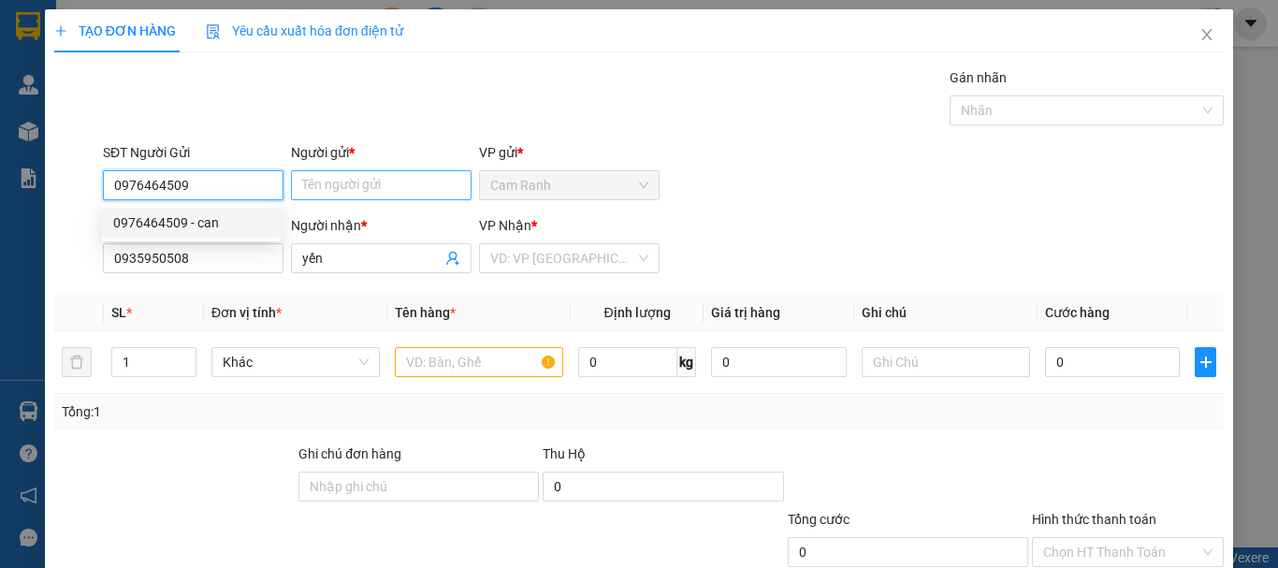
type input "0976464509"
click at [363, 198] on input "Người gửi *" at bounding box center [381, 185] width 181 height 30
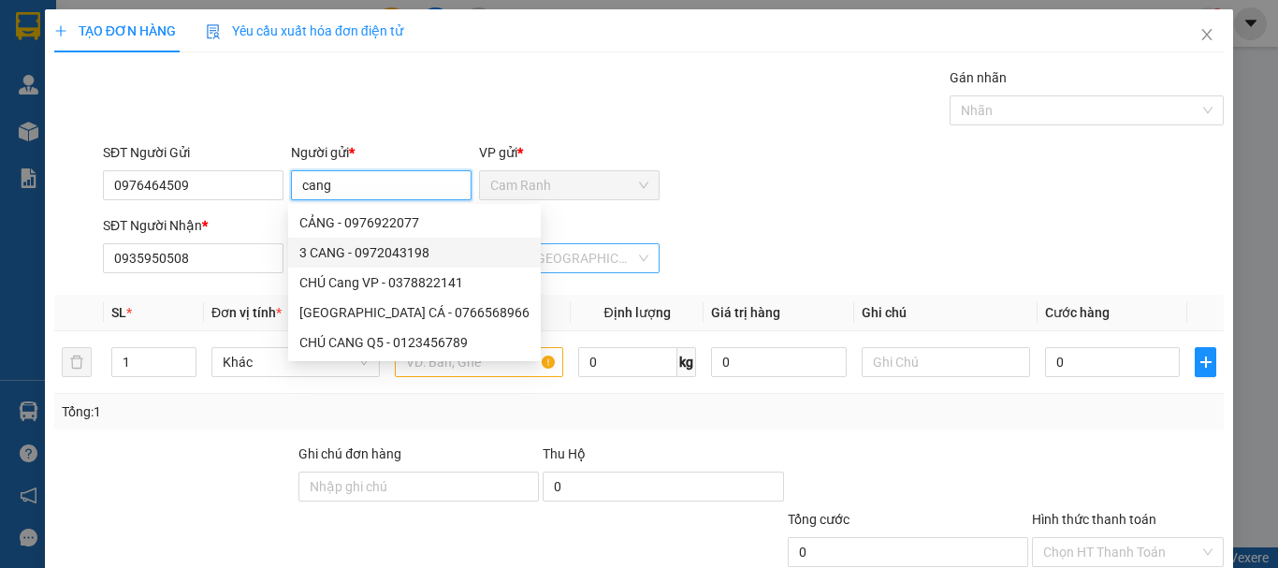
type input "cang"
click at [541, 253] on input "search" at bounding box center [562, 258] width 145 height 28
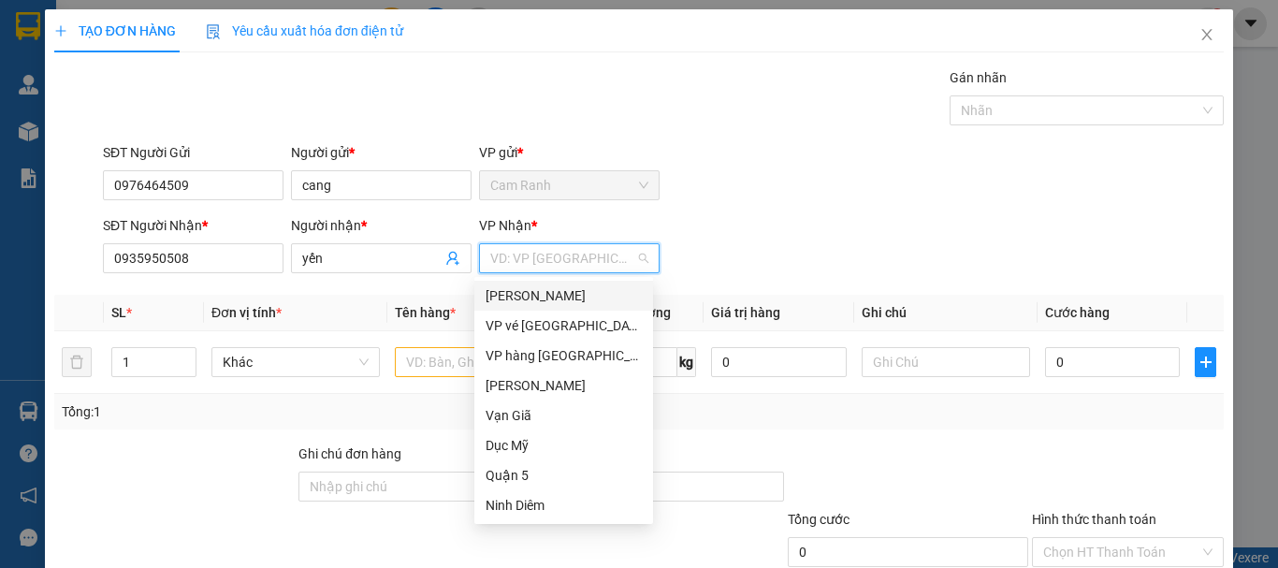
click at [536, 289] on div "[PERSON_NAME]" at bounding box center [564, 295] width 156 height 21
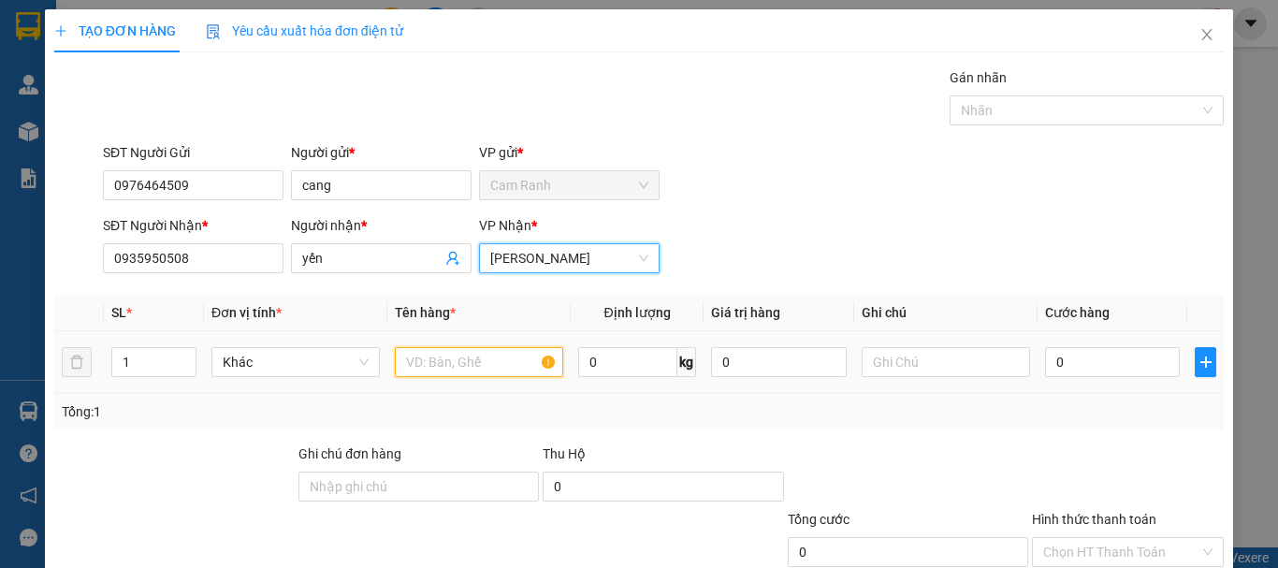
click at [437, 357] on input "text" at bounding box center [479, 362] width 168 height 30
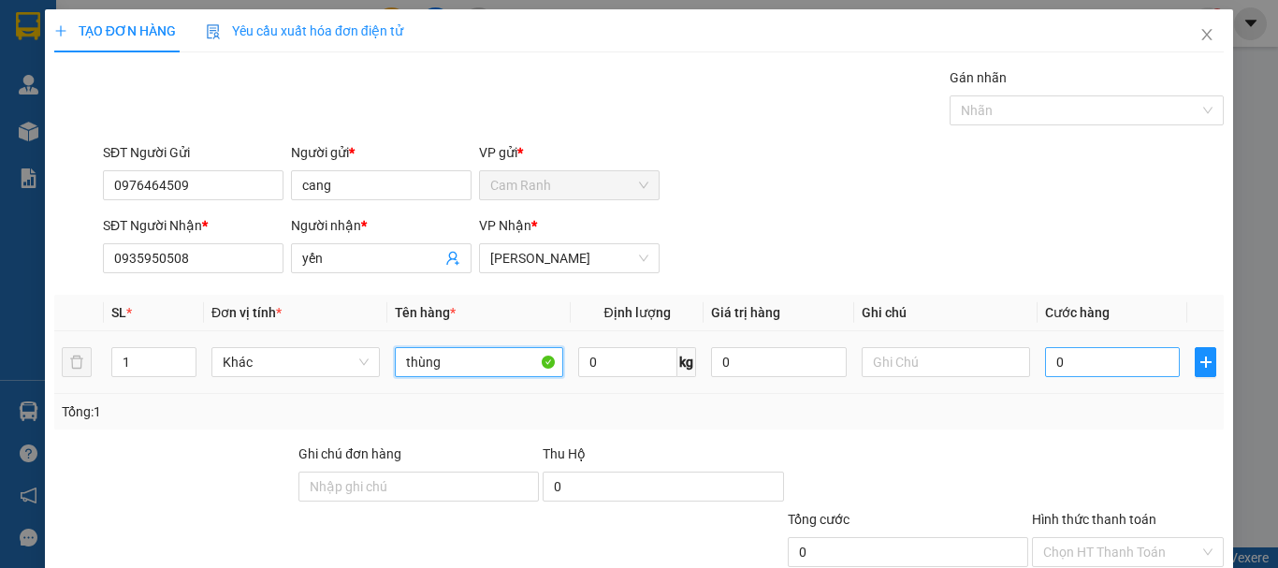
type input "thùng"
click at [1062, 357] on input "0" at bounding box center [1112, 362] width 135 height 30
type input "4"
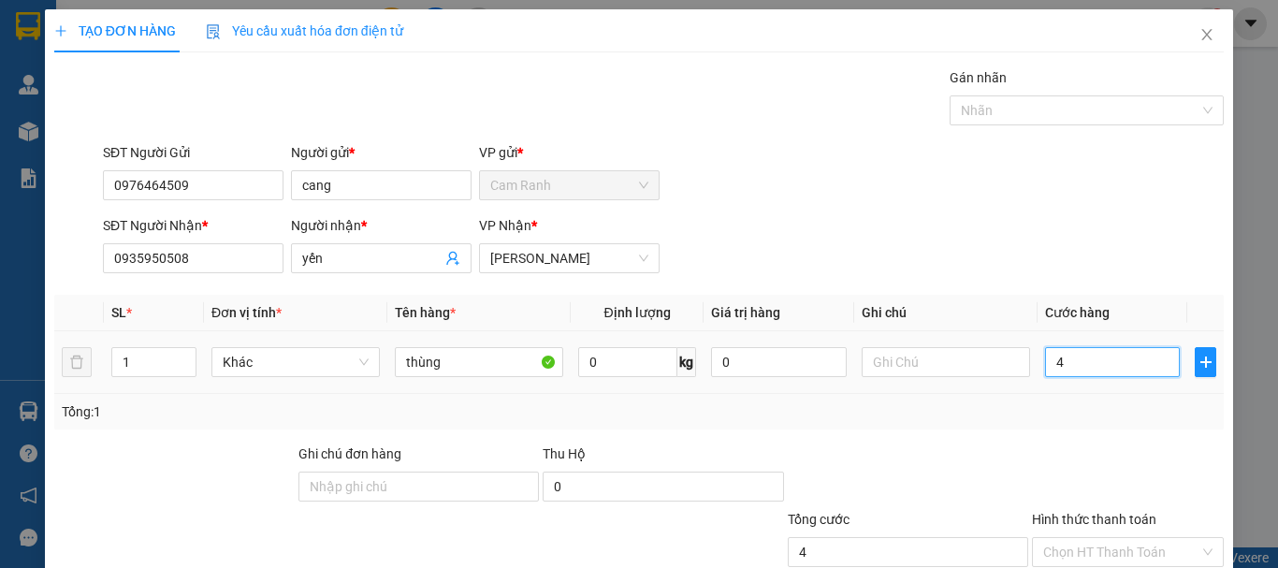
type input "40"
type input "400"
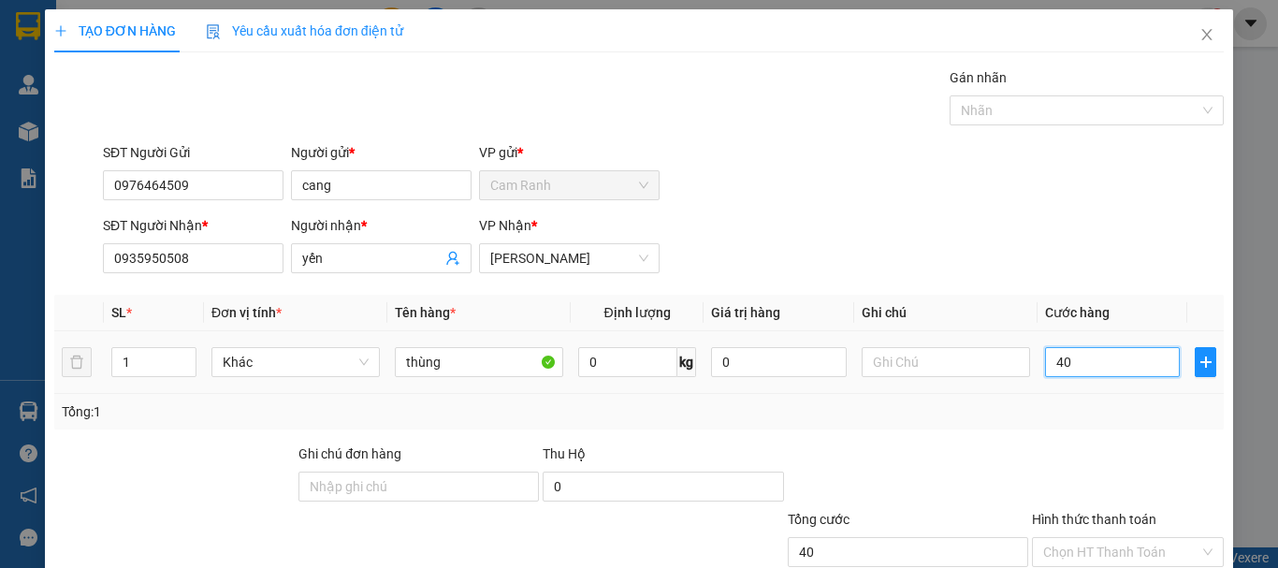
type input "400"
type input "4.000"
type input "40.000"
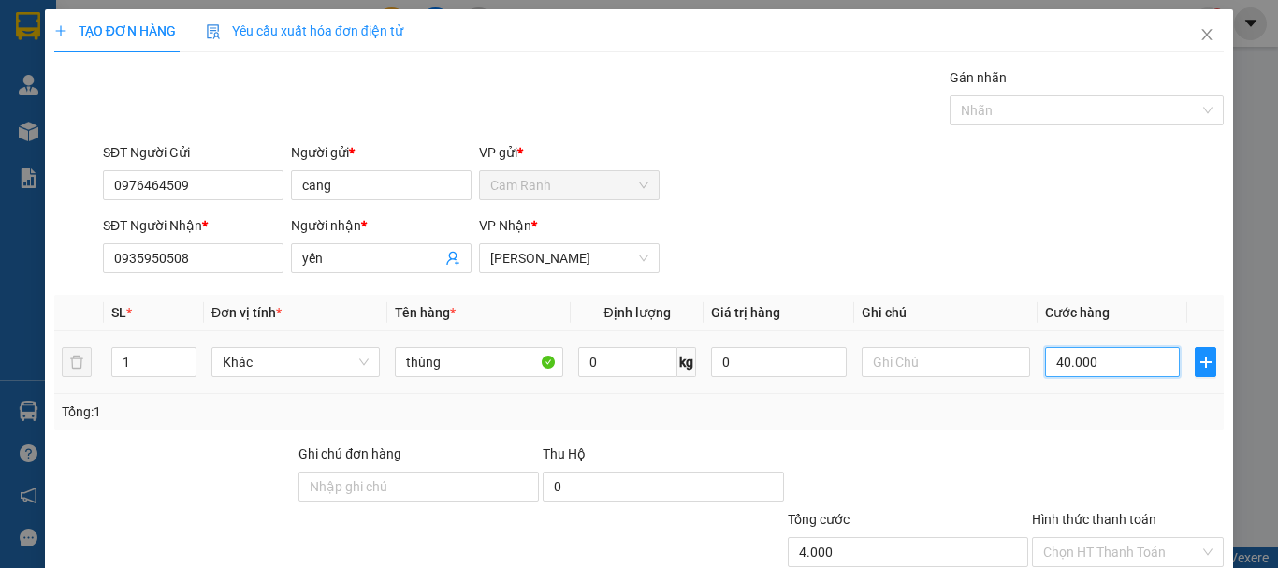
type input "40.000"
click at [1063, 537] on div "Chọn HT Thanh Toán" at bounding box center [1128, 552] width 192 height 30
type input "40.000"
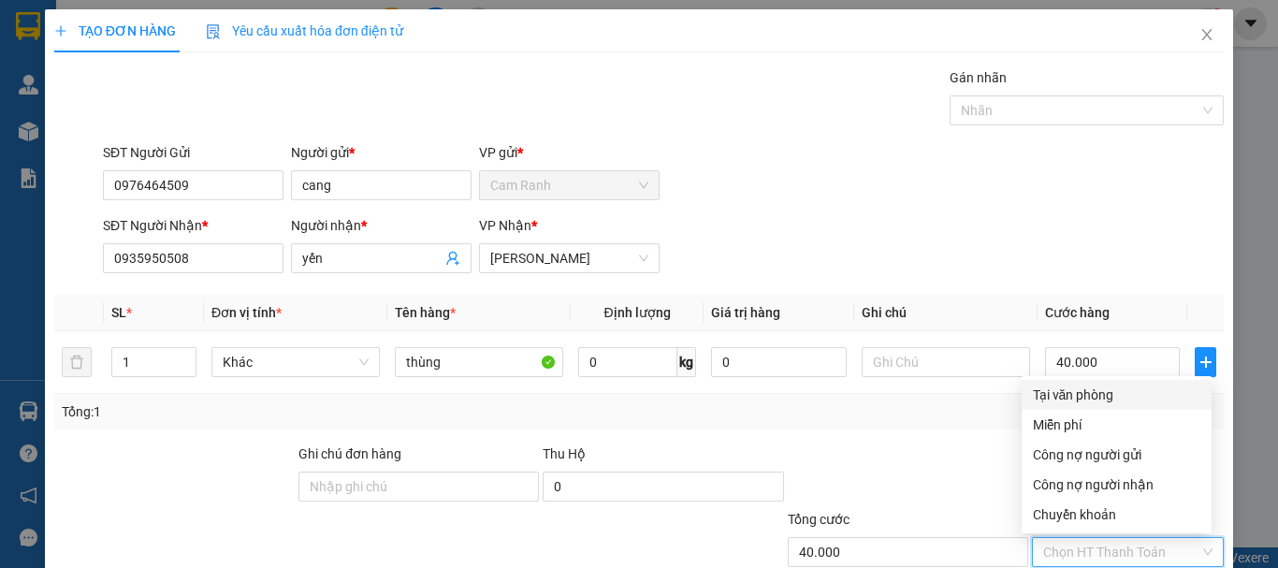
click at [1069, 385] on div "Tại văn phòng" at bounding box center [1117, 395] width 168 height 21
type input "0"
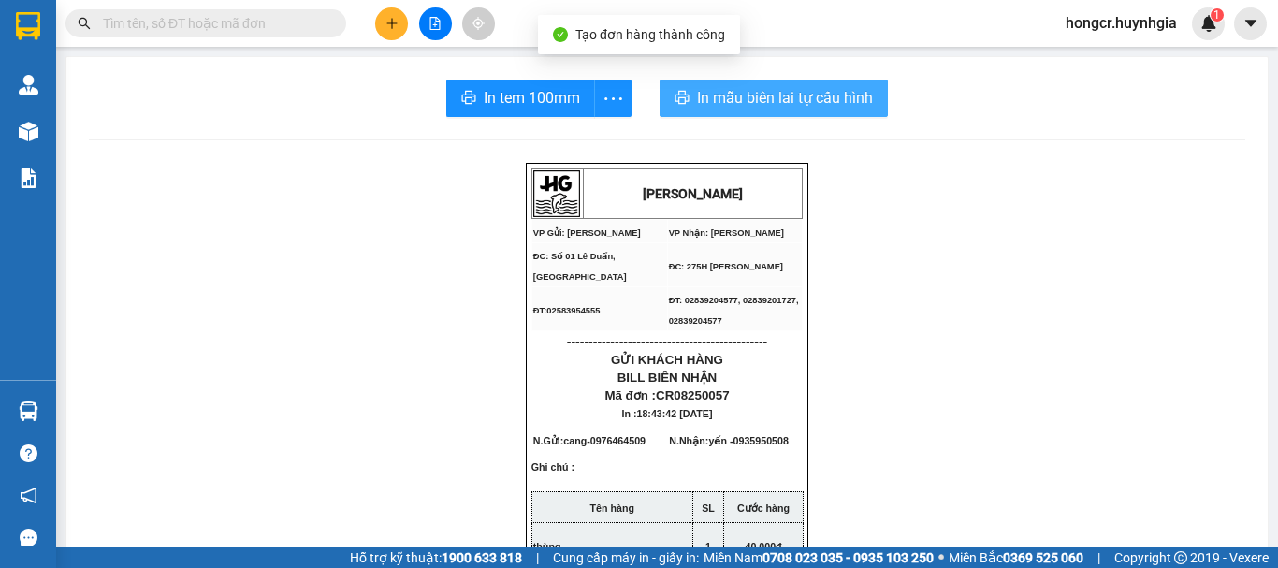
click at [756, 102] on span "In mẫu biên lai tự cấu hình" at bounding box center [785, 97] width 176 height 23
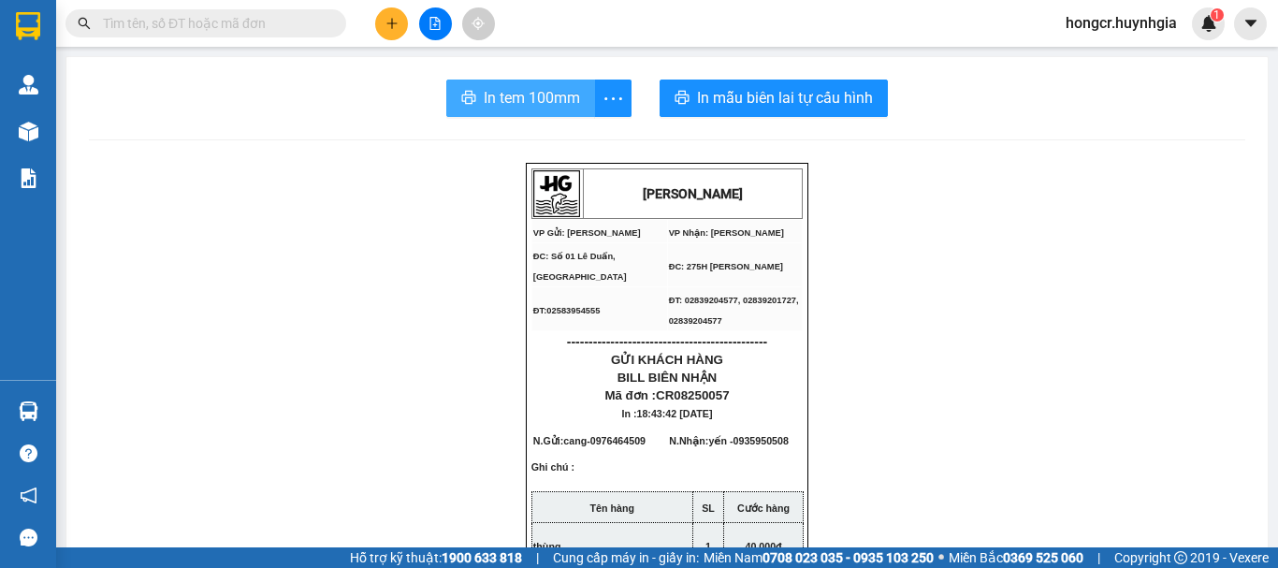
click at [557, 95] on span "In tem 100mm" at bounding box center [532, 97] width 96 height 23
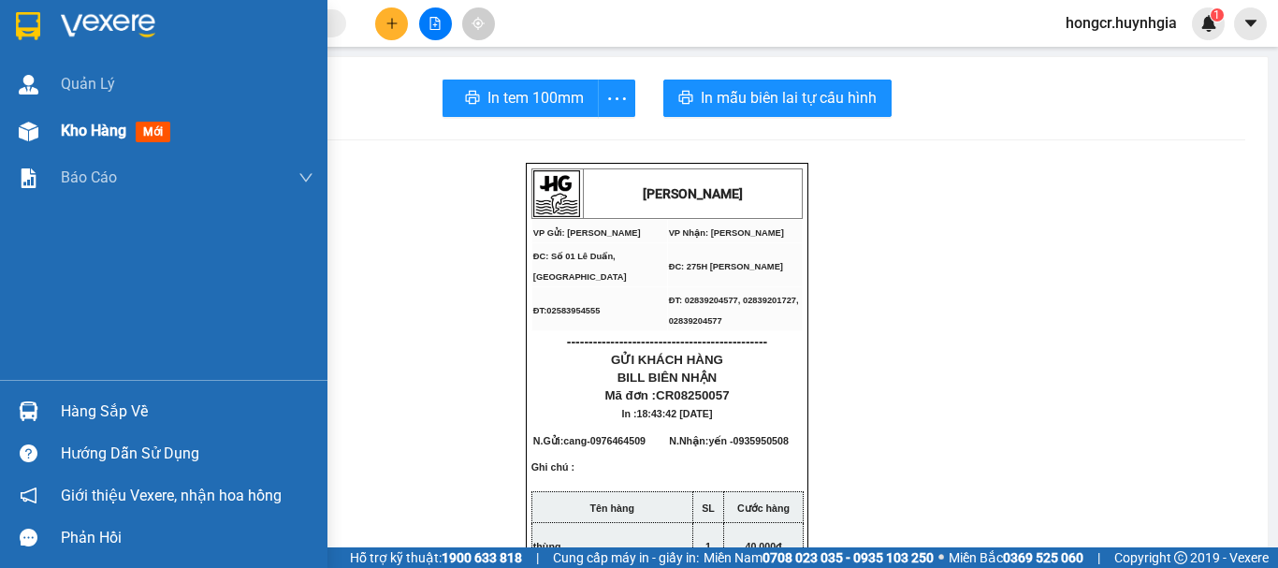
click at [68, 129] on span "Kho hàng" at bounding box center [94, 131] width 66 height 18
